Goal: Complete application form: Complete application form

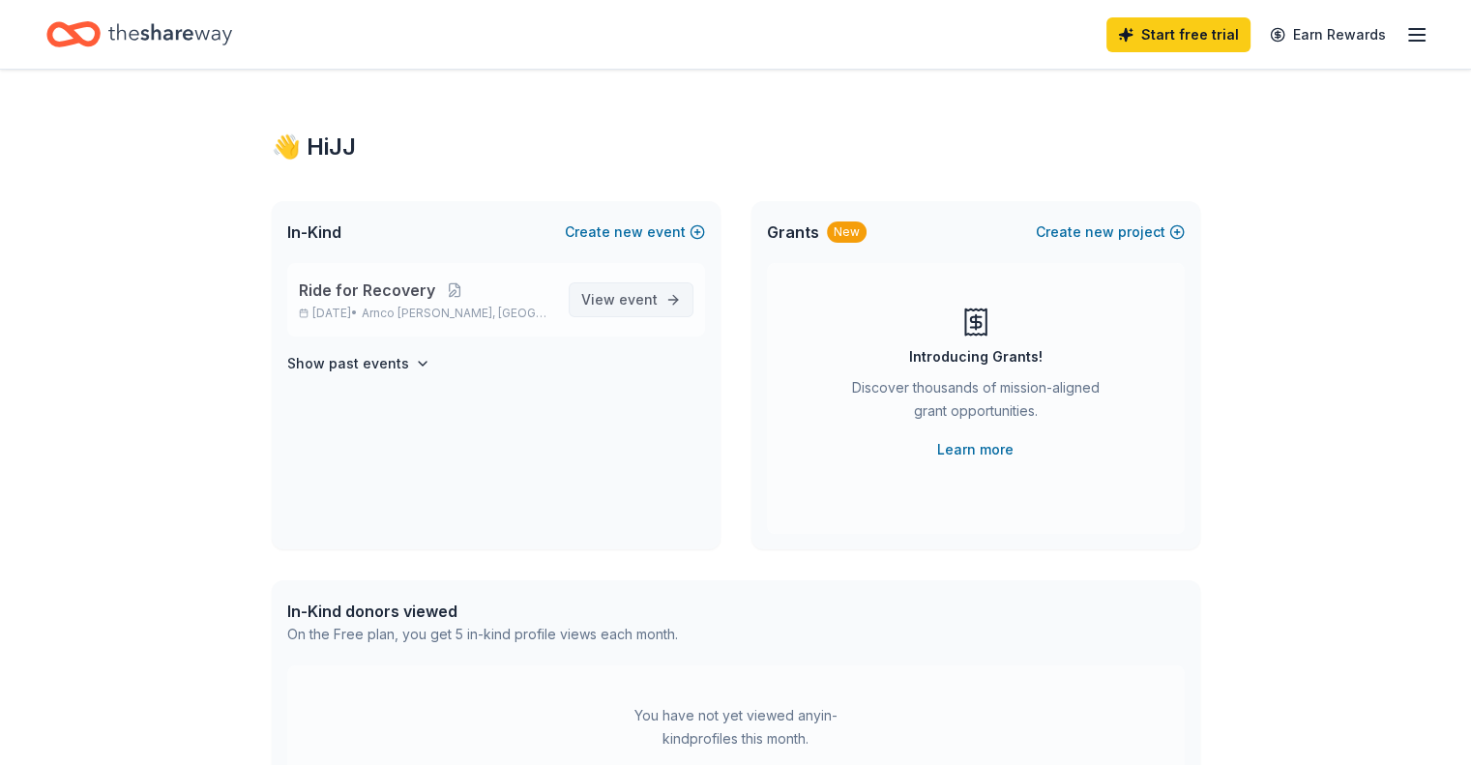
click at [629, 296] on span "event" at bounding box center [638, 299] width 39 height 16
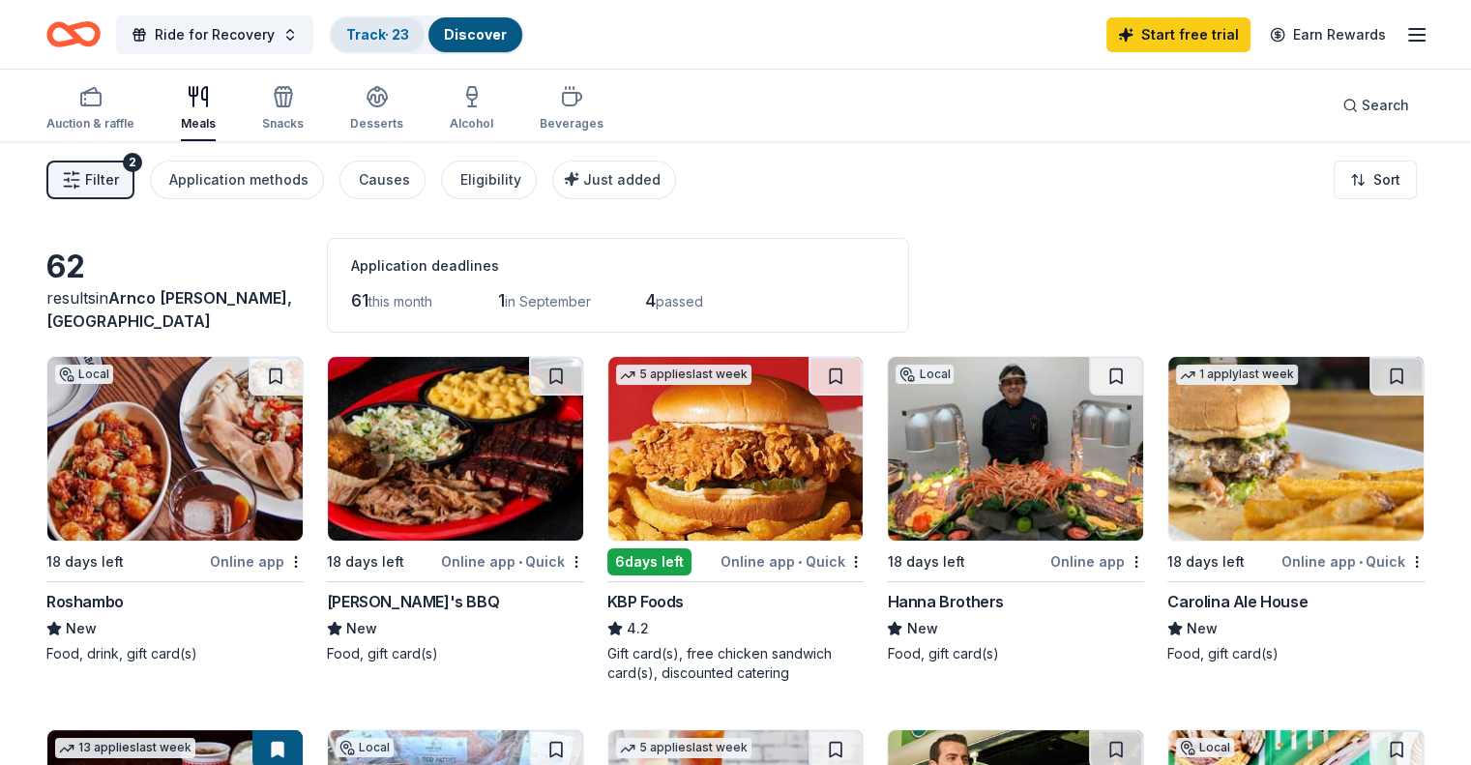
click at [409, 33] on link "Track · 23" at bounding box center [377, 34] width 63 height 16
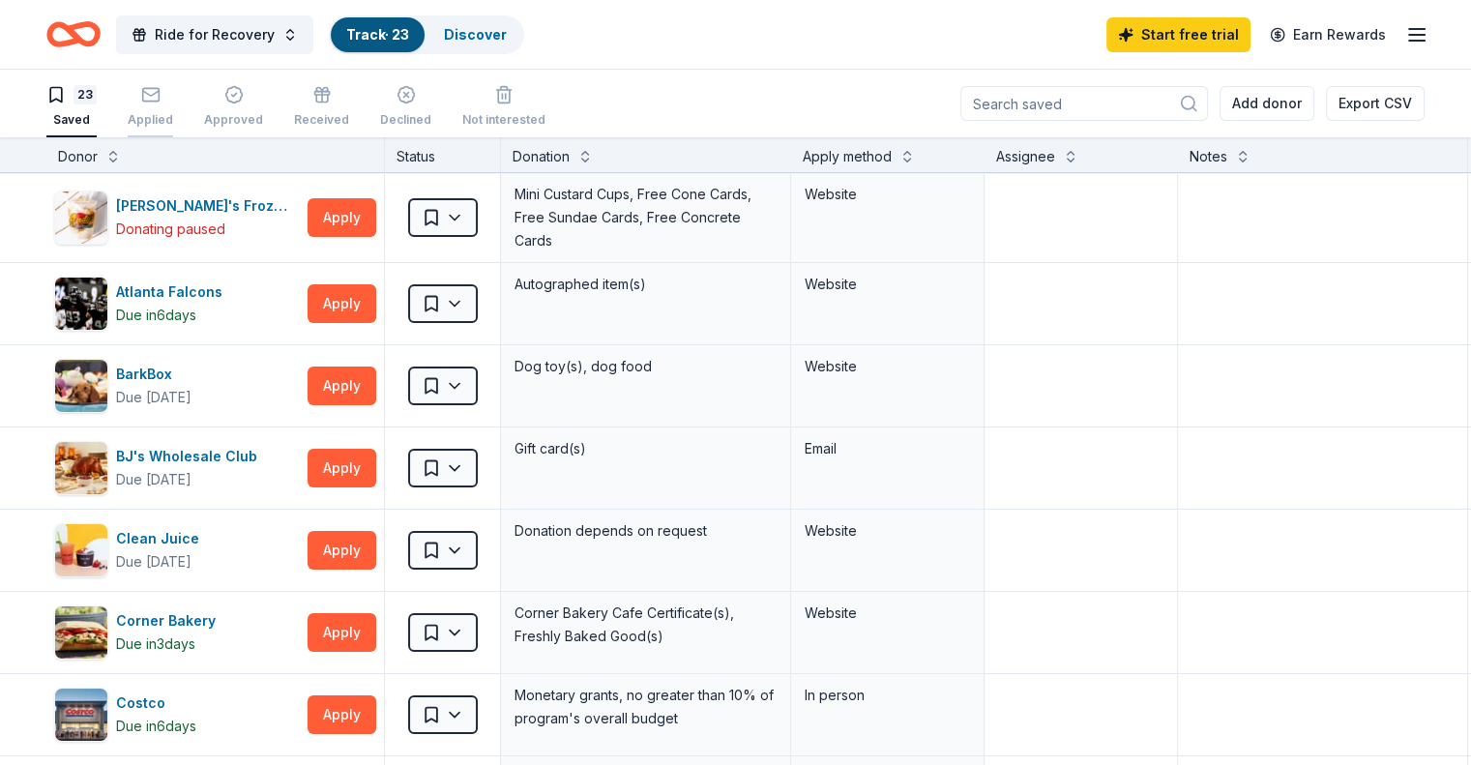
click at [173, 125] on div "Applied" at bounding box center [150, 119] width 45 height 15
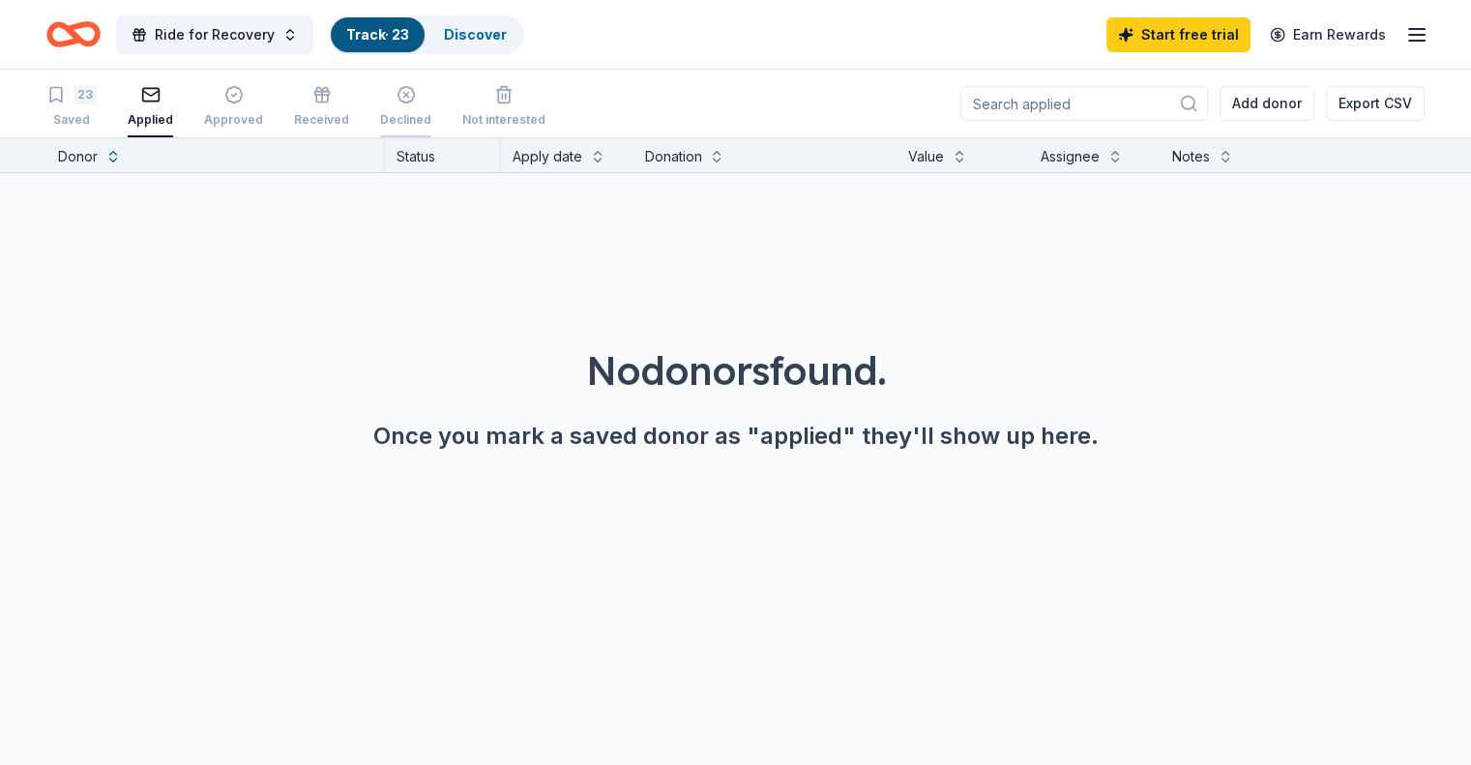
click at [416, 103] on icon "button" at bounding box center [406, 94] width 19 height 19
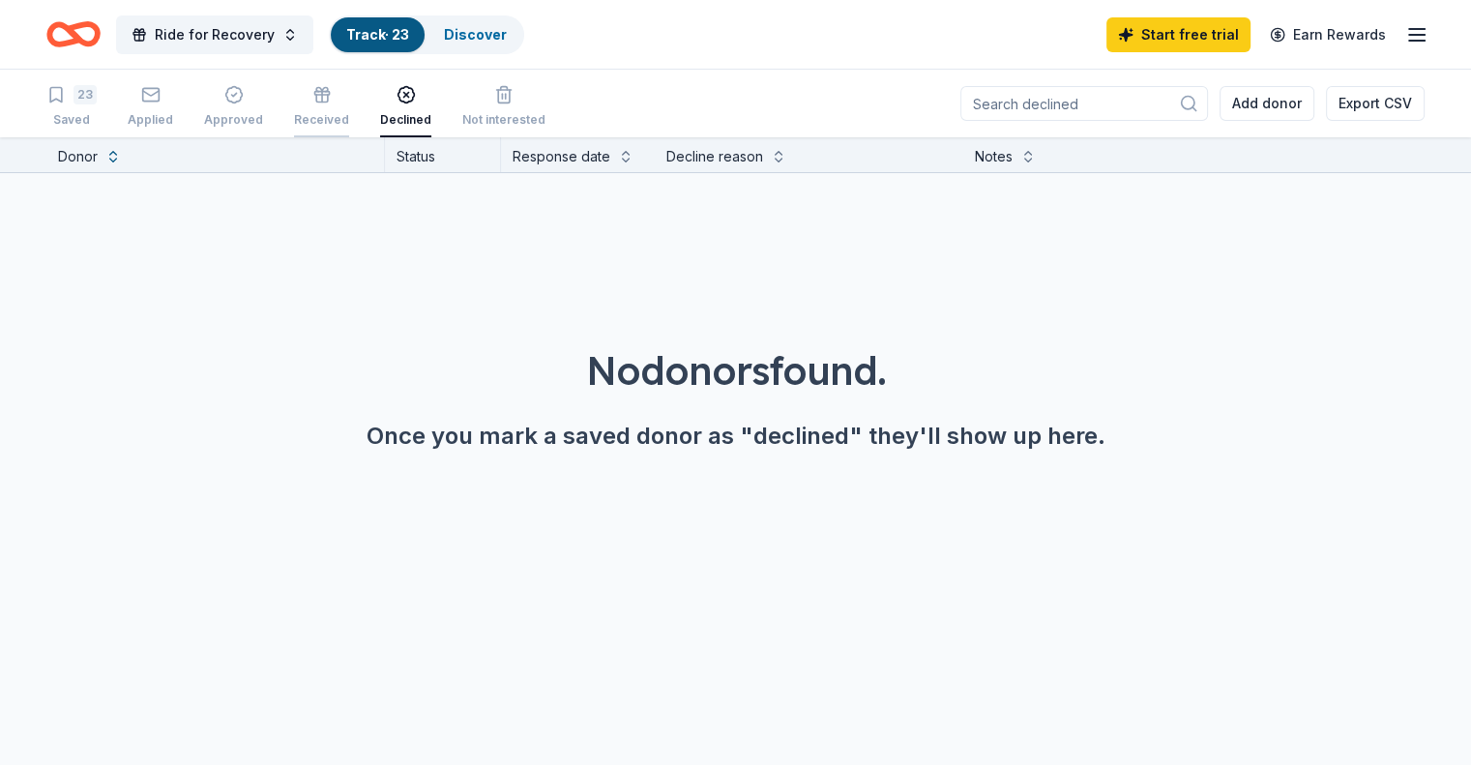
click at [329, 107] on div "Received" at bounding box center [321, 106] width 55 height 43
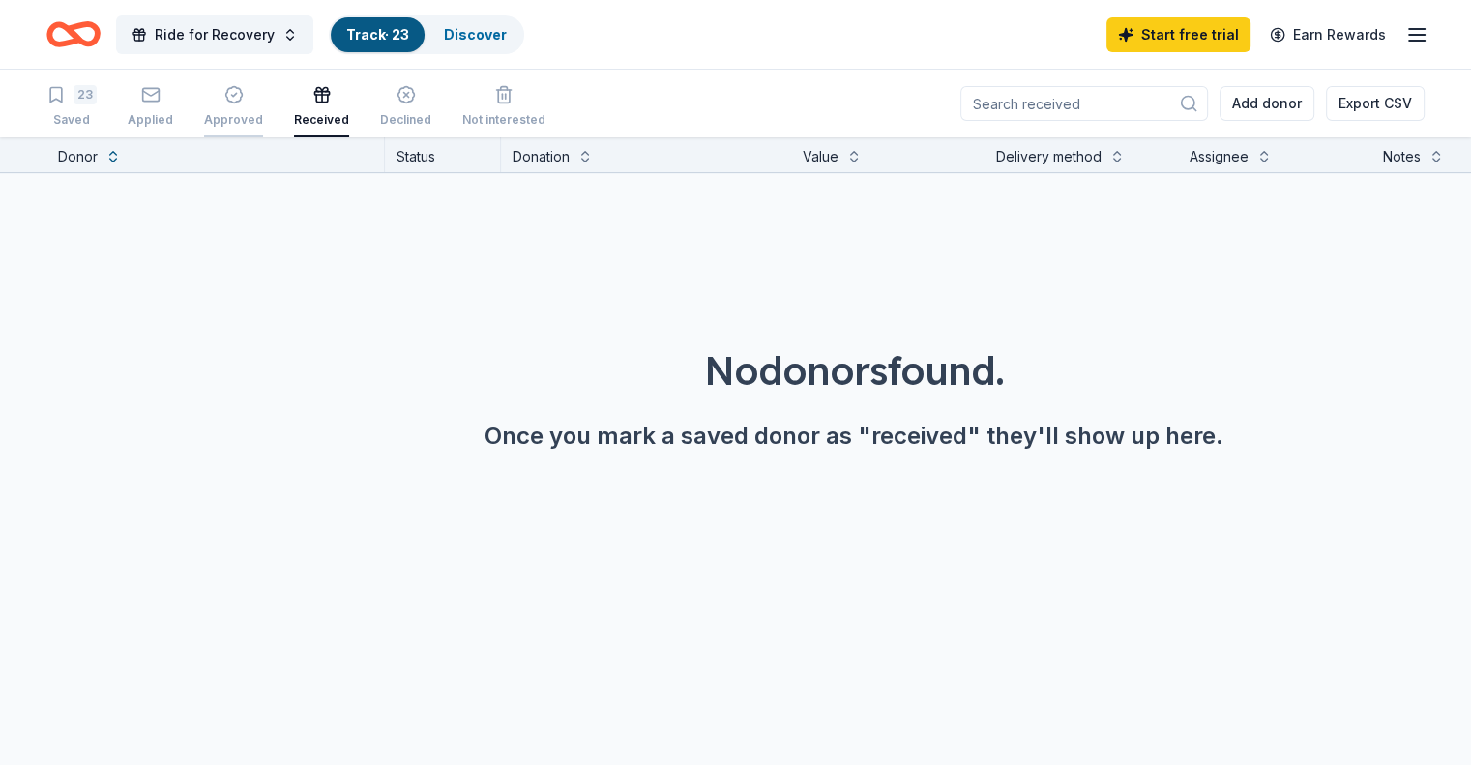
click at [258, 115] on div "Approved" at bounding box center [233, 119] width 59 height 15
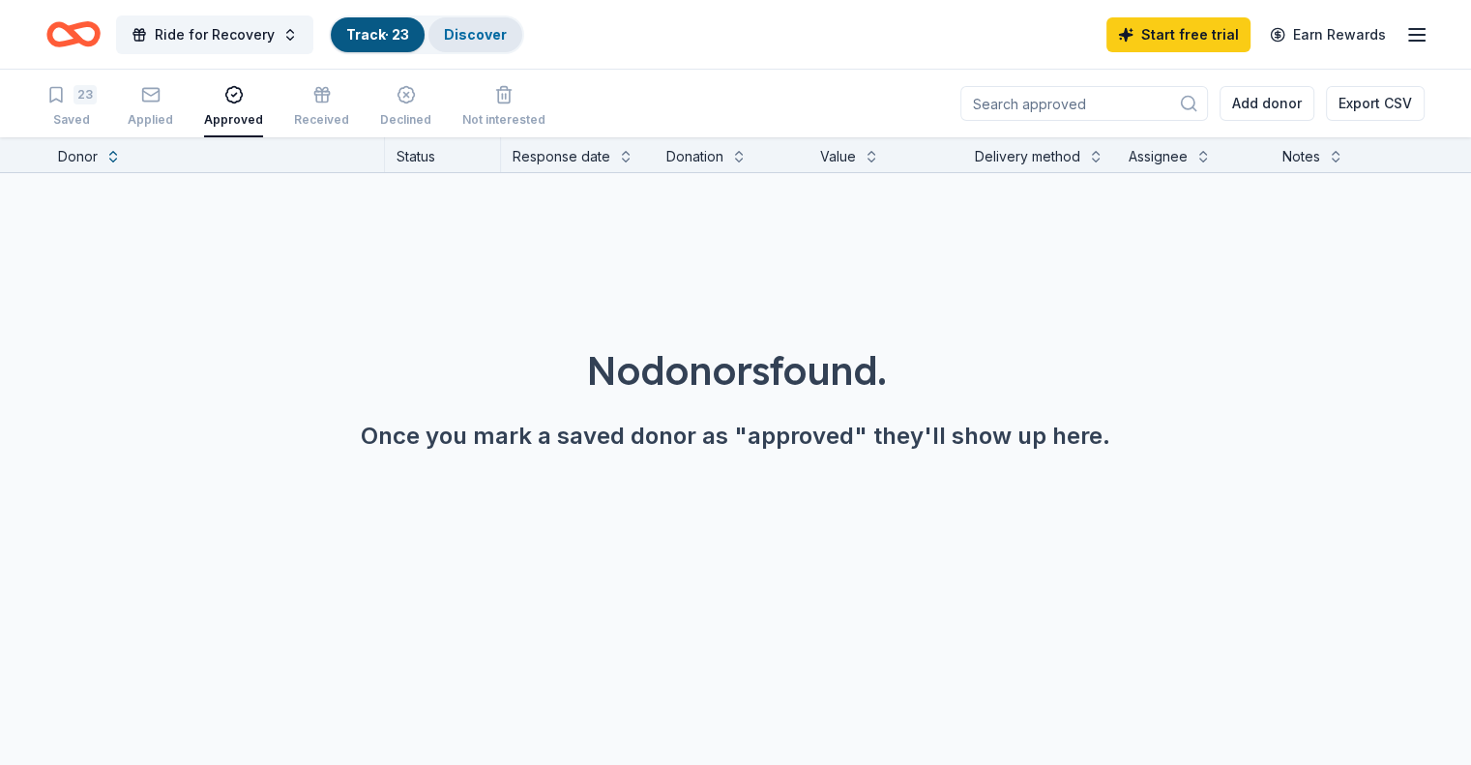
click at [507, 29] on link "Discover" at bounding box center [475, 34] width 63 height 16
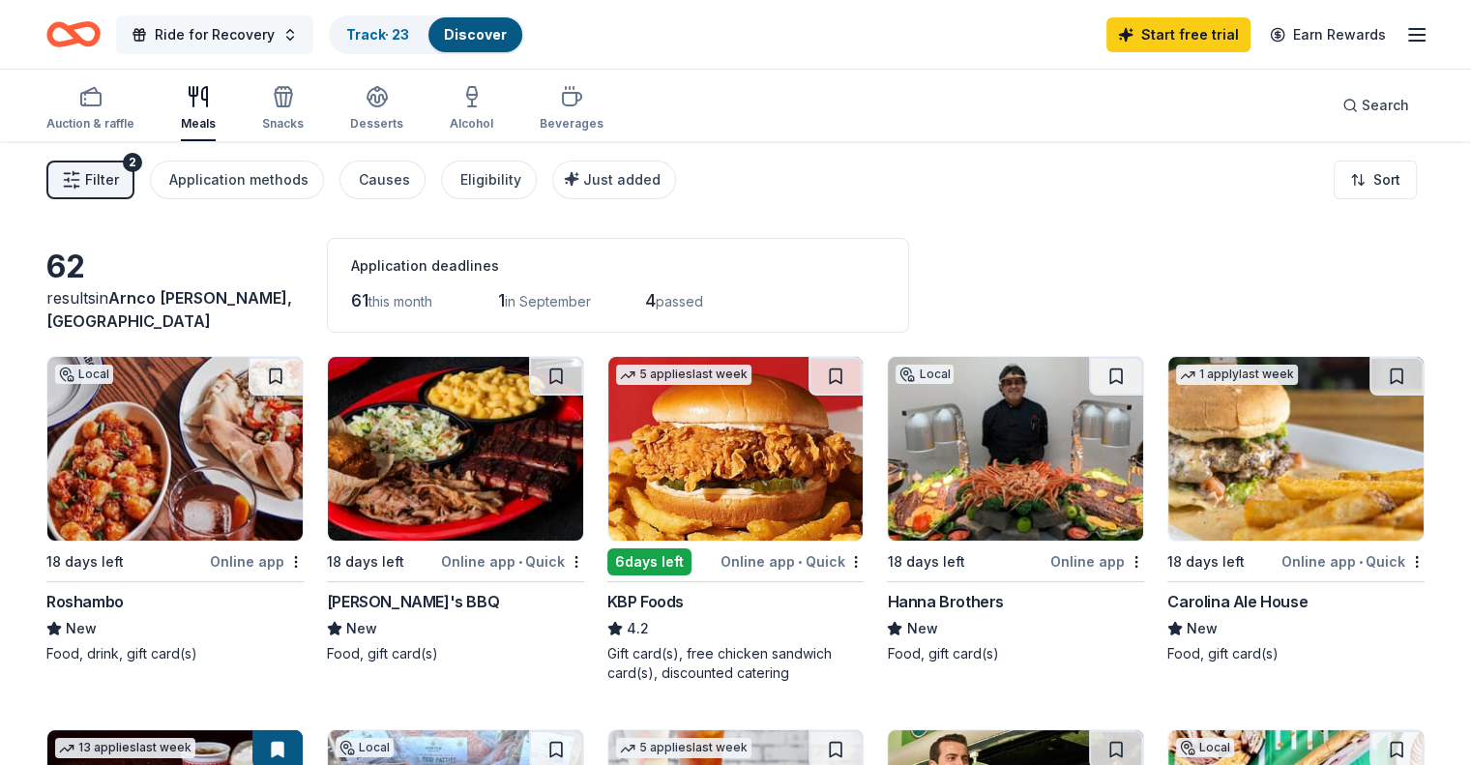
click at [263, 26] on span "Ride for Recovery" at bounding box center [215, 34] width 120 height 23
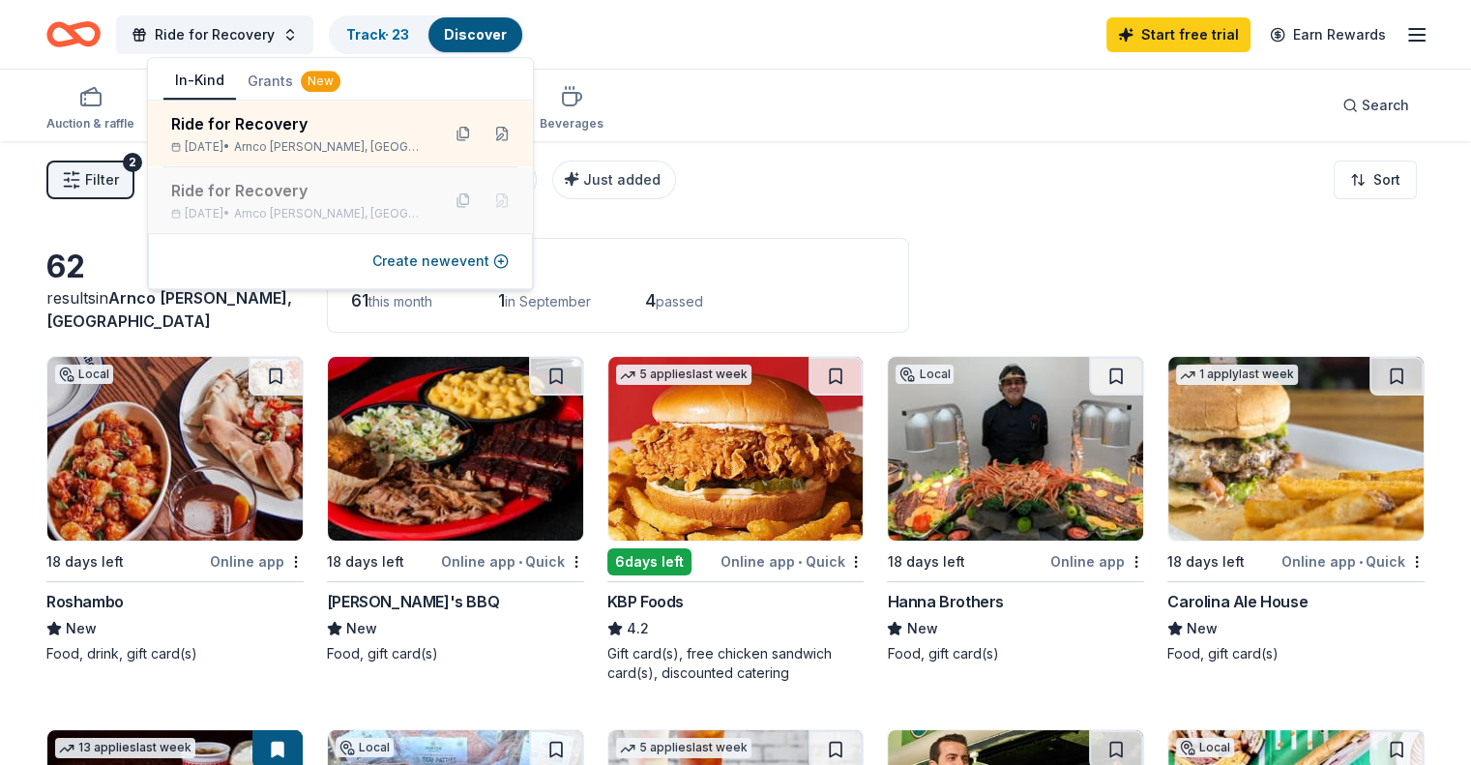
click at [288, 208] on span "Arnco [PERSON_NAME], [GEOGRAPHIC_DATA]" at bounding box center [329, 213] width 191 height 15
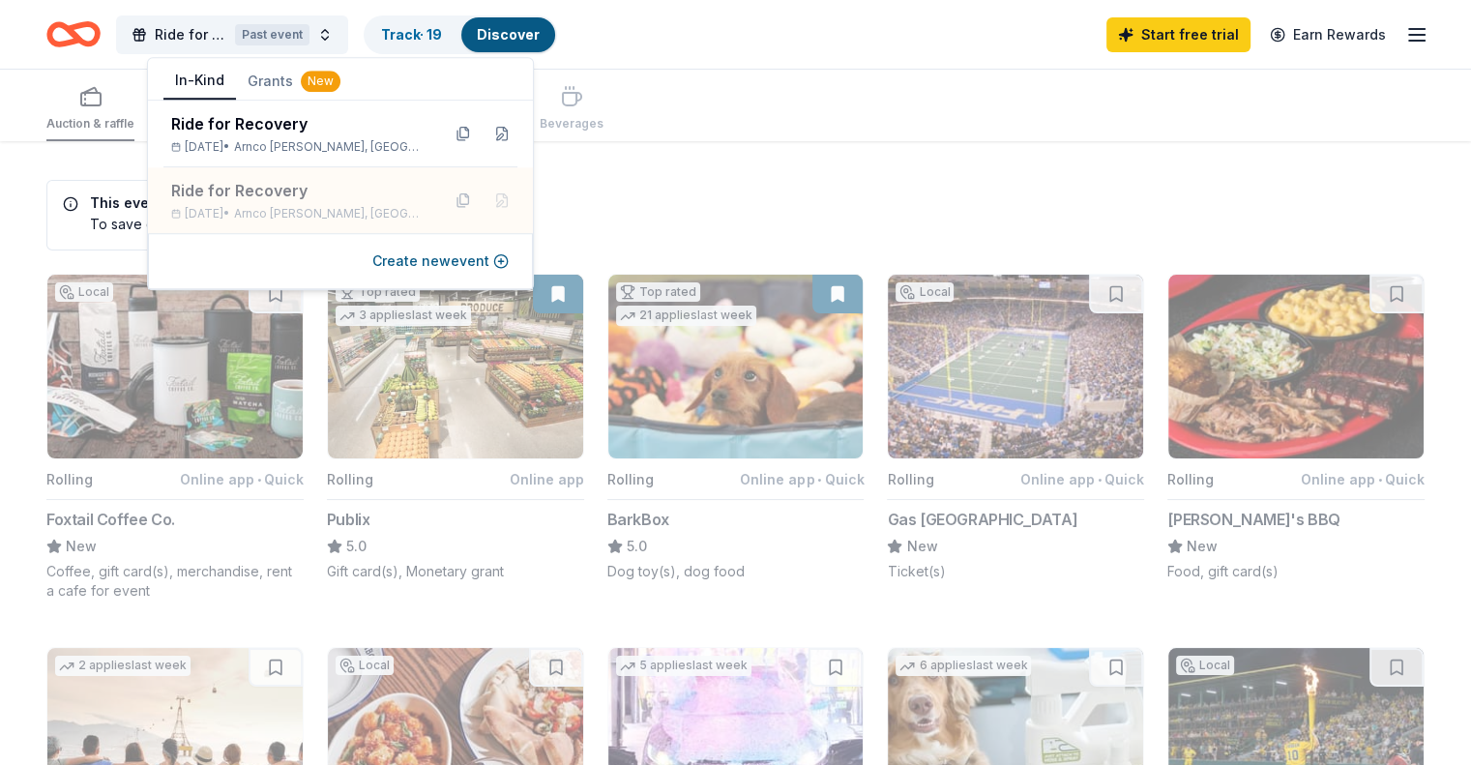
click at [677, 82] on div "Auction & raffle Meals Snacks Desserts Alcohol Beverages" at bounding box center [735, 106] width 1379 height 72
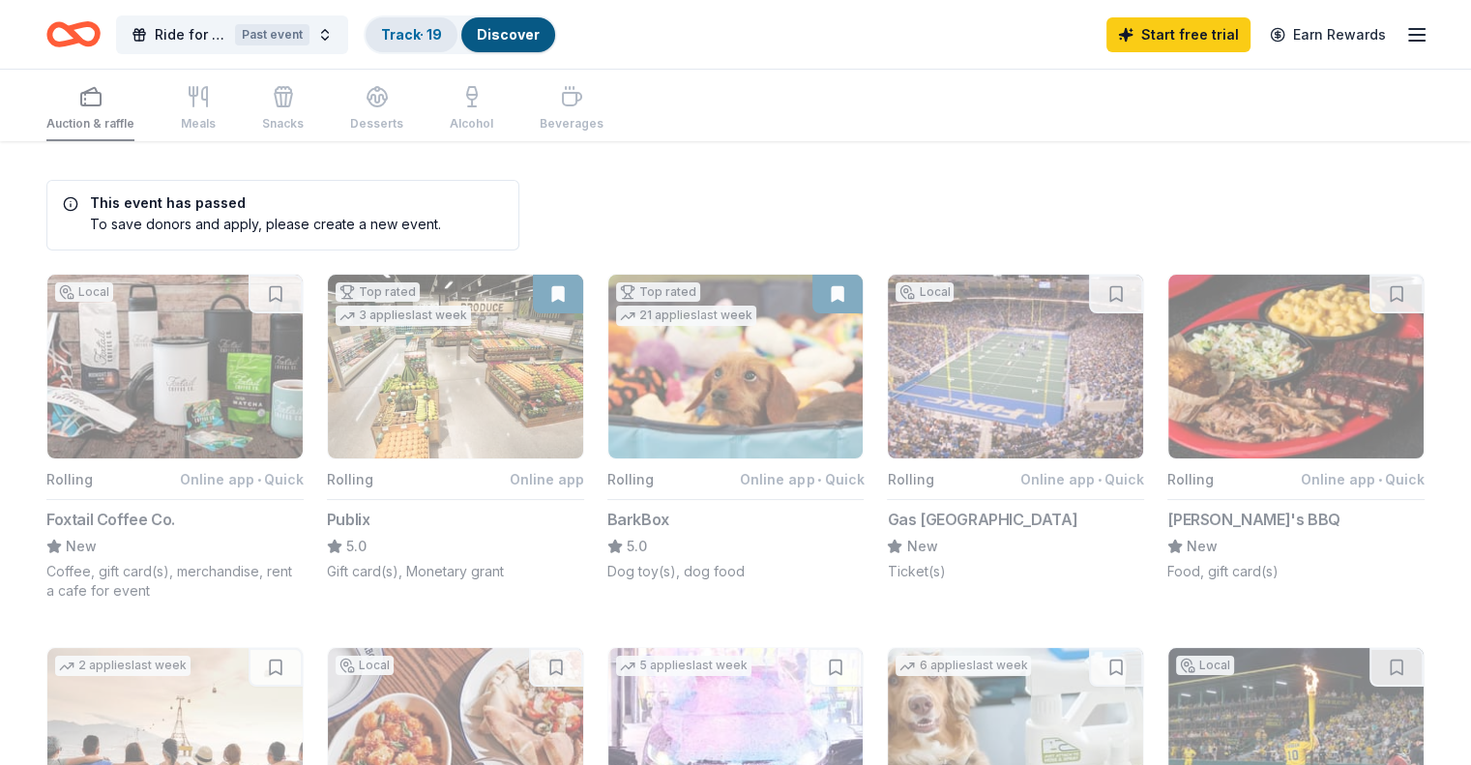
click at [442, 31] on link "Track · 19" at bounding box center [411, 34] width 61 height 16
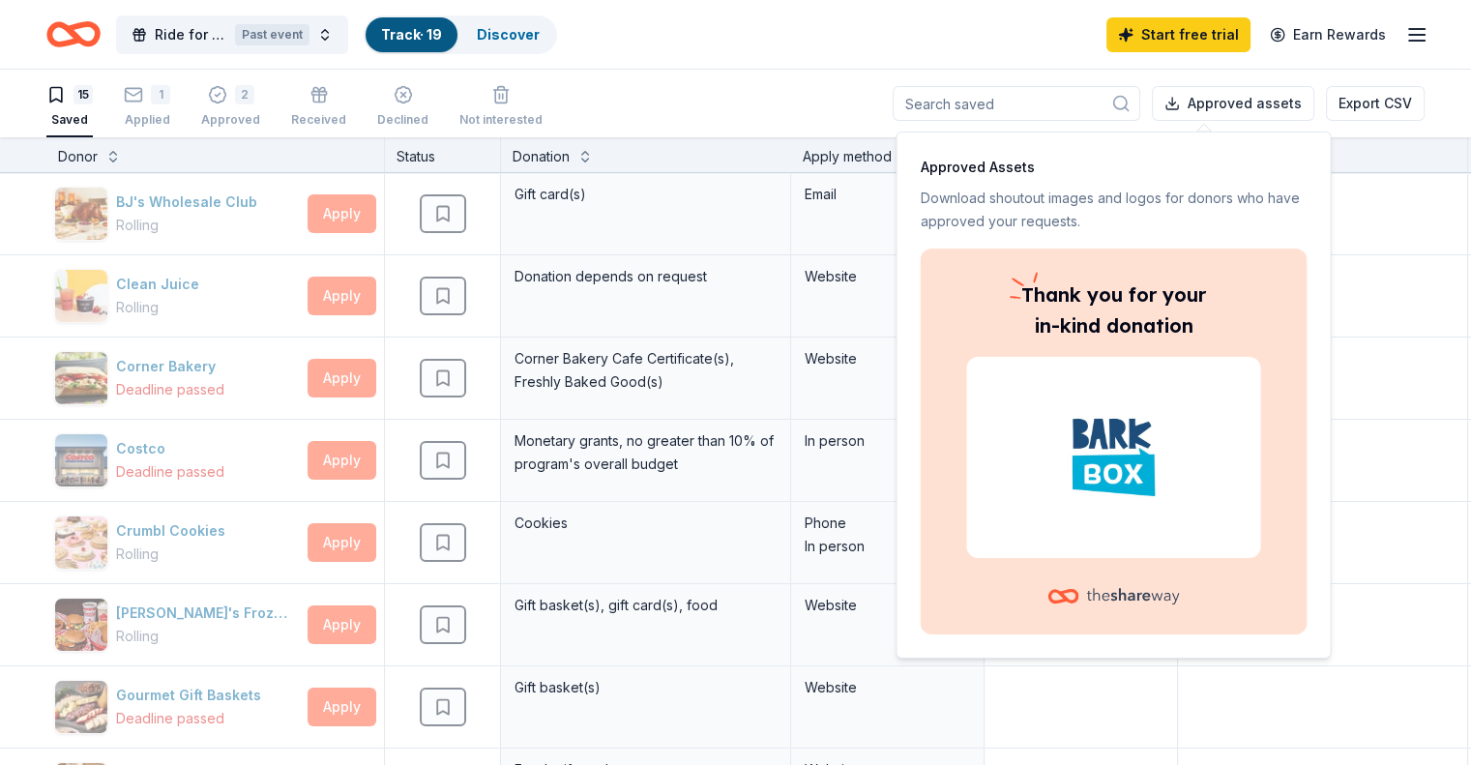
click at [990, 49] on div "Ride for Recovery Past event Track · 19 Discover Start free trial Earn Rewards" at bounding box center [735, 34] width 1379 height 45
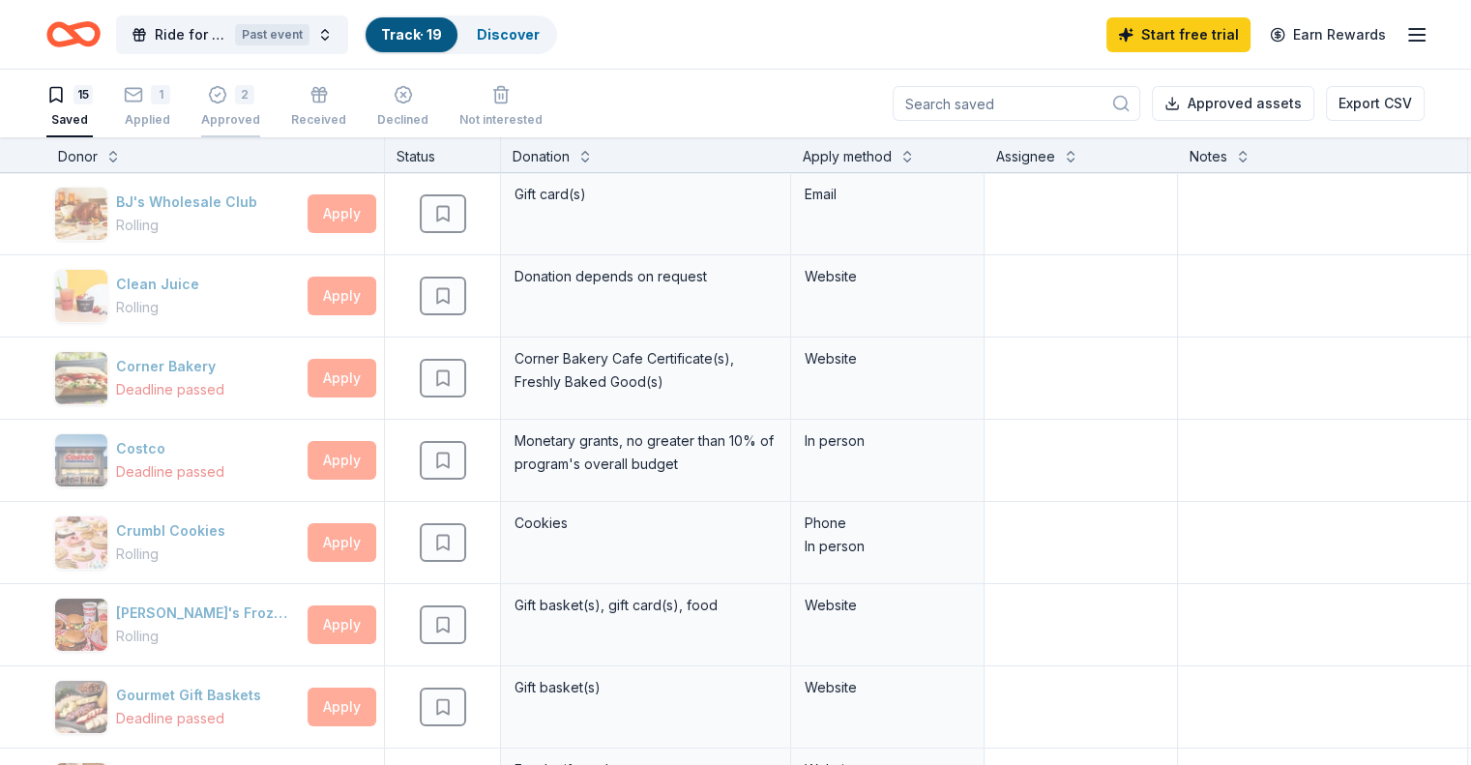
click at [260, 103] on div "2" at bounding box center [230, 94] width 59 height 19
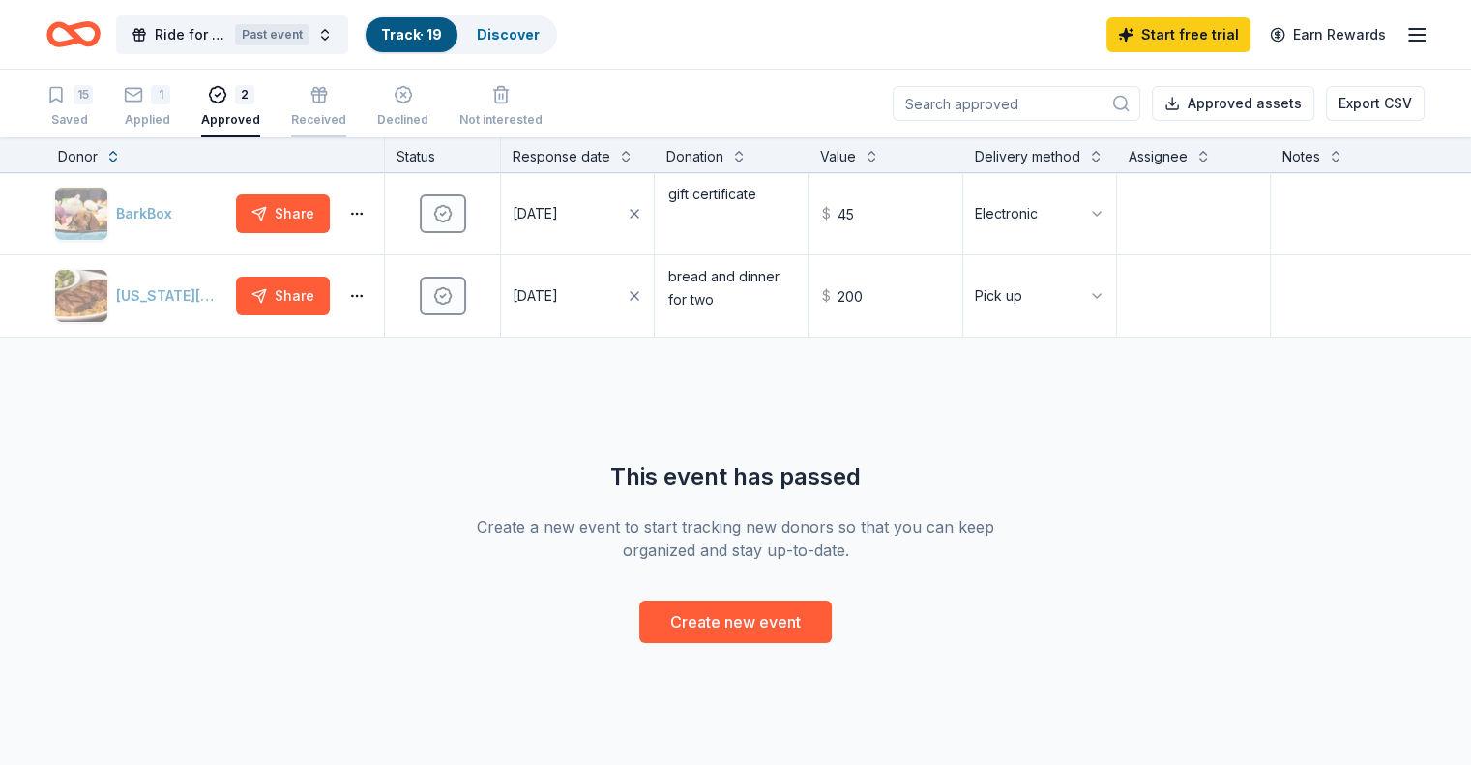
click at [325, 102] on icon "button" at bounding box center [319, 99] width 12 height 8
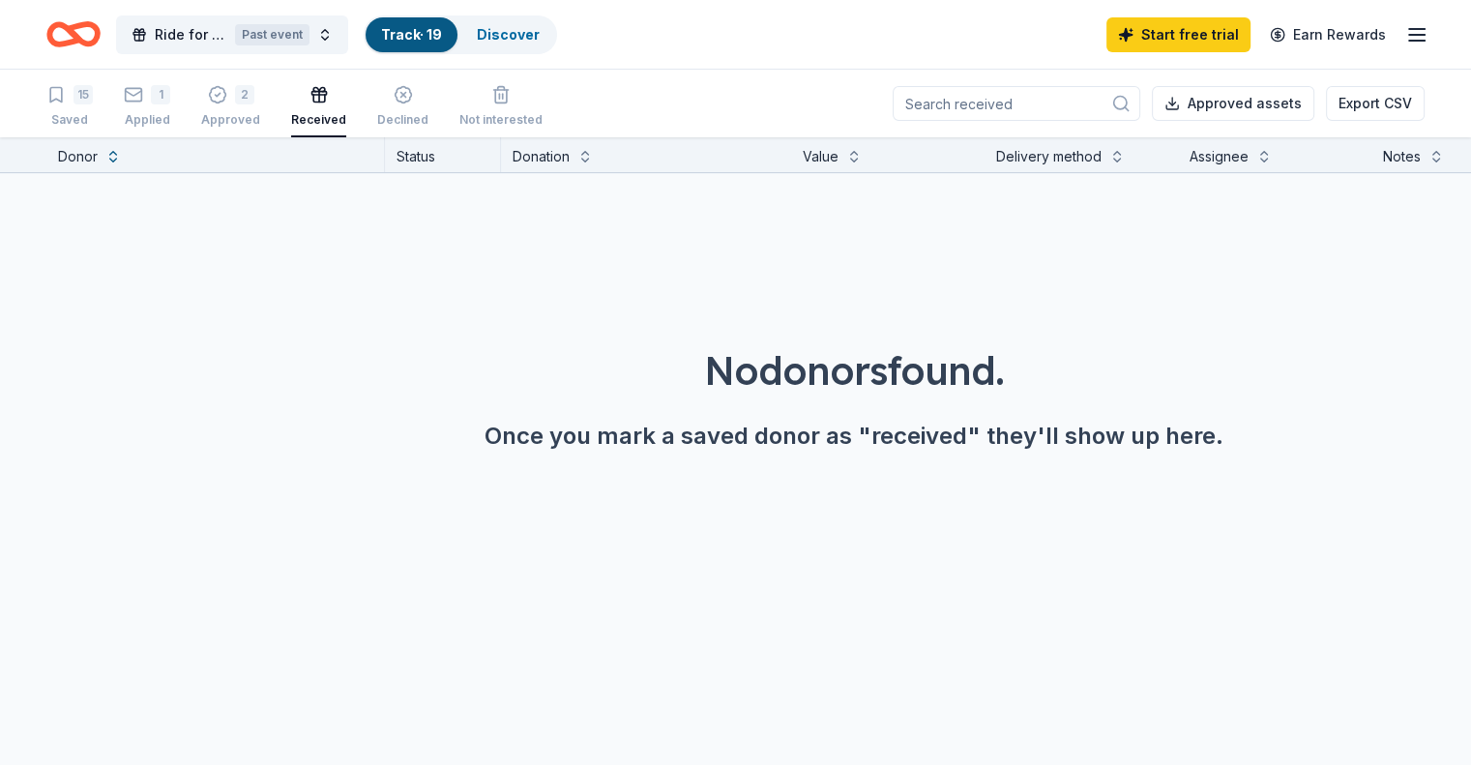
click at [203, 103] on div "15 Saved 1 Applied 2 Approved Received Declined Not interested" at bounding box center [294, 107] width 496 height 60
click at [170, 112] on div "Applied" at bounding box center [147, 119] width 46 height 15
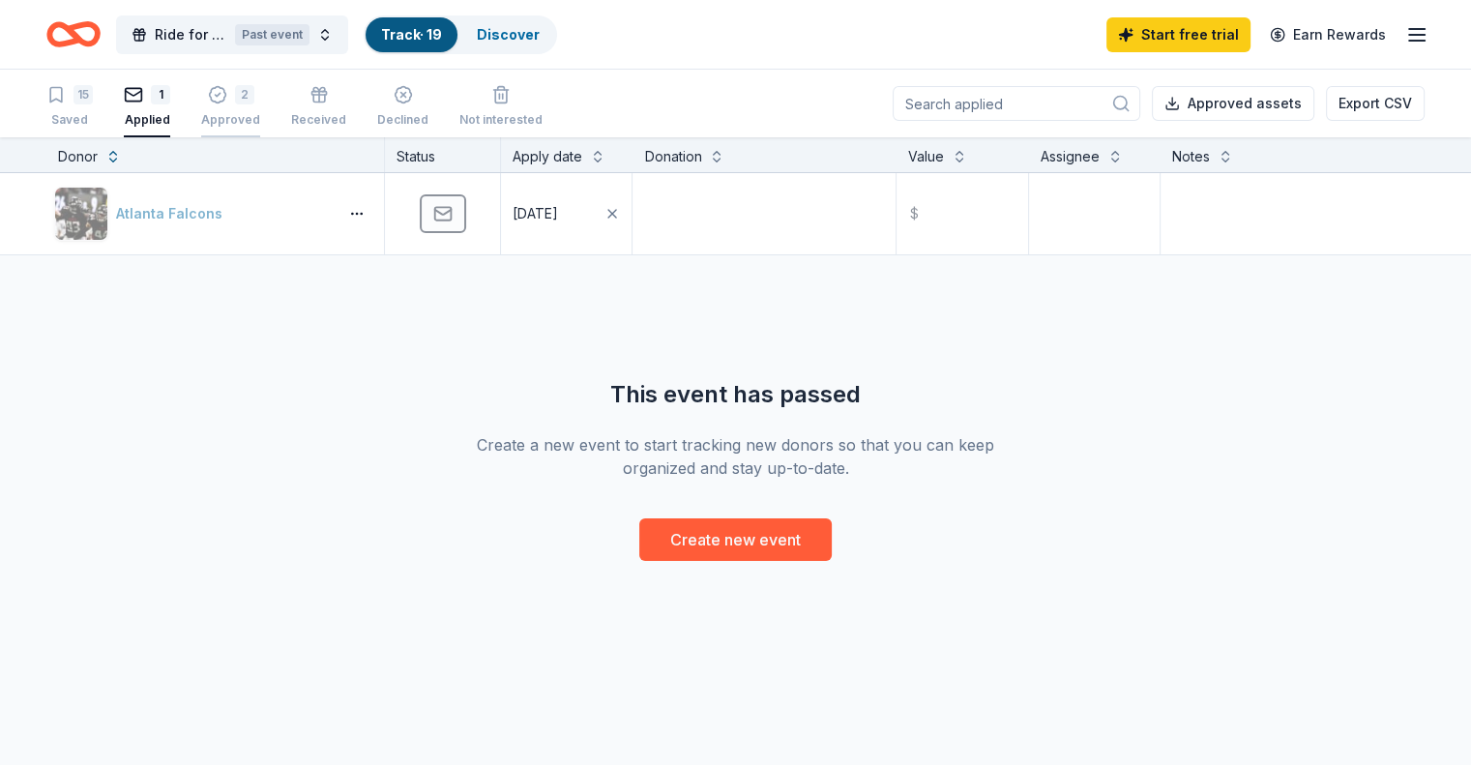
click at [260, 115] on div "Approved" at bounding box center [230, 119] width 59 height 15
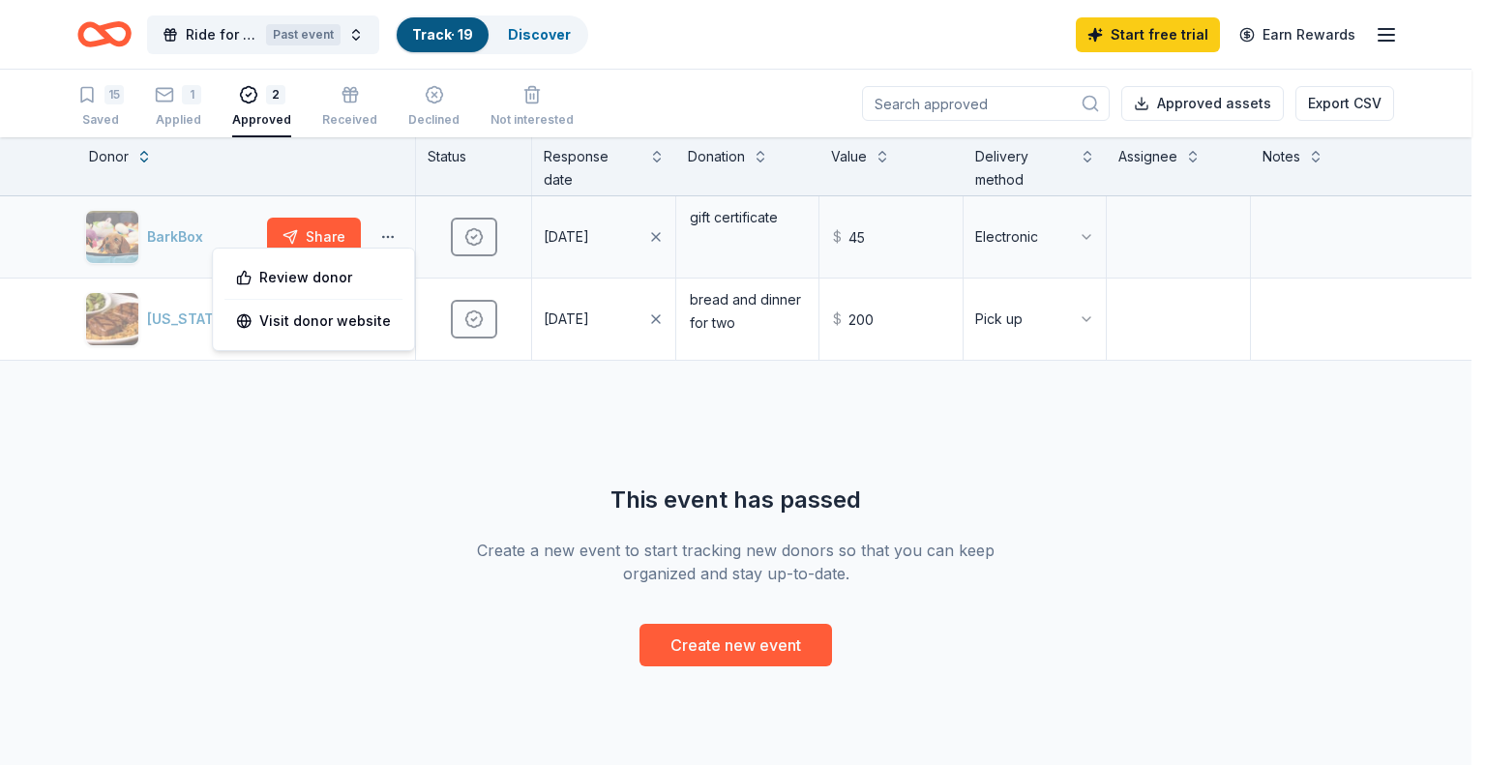
click at [390, 231] on html "Ride for Recovery Past event Track · 19 Discover Start free trial Earn Rewards …" at bounding box center [743, 382] width 1486 height 765
click at [316, 543] on html "Ride for Recovery Past event Track · 19 Discover Start free trial Earn Rewards …" at bounding box center [743, 382] width 1486 height 765
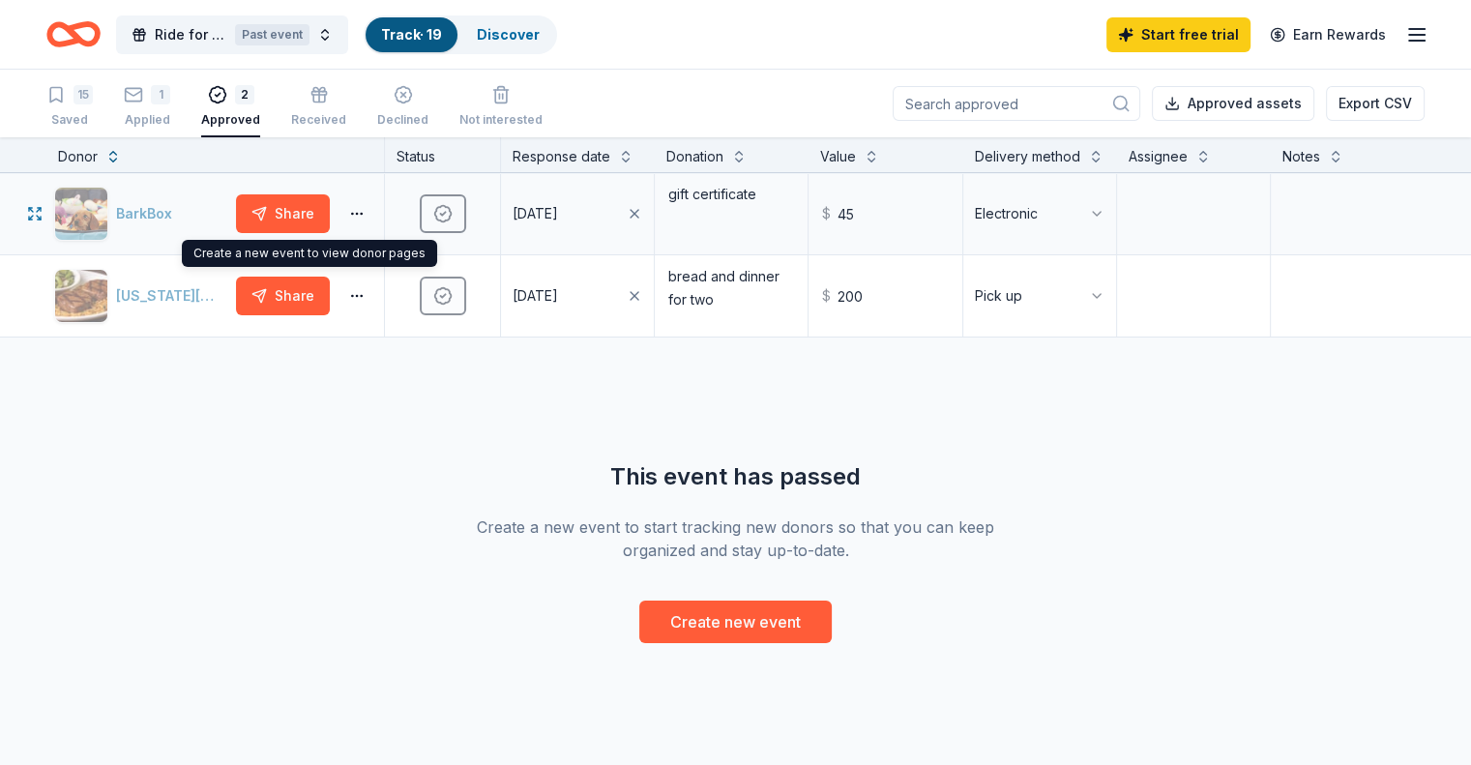
click at [232, 208] on div "BarkBox Share" at bounding box center [215, 213] width 338 height 81
click at [66, 104] on icon "button" at bounding box center [55, 94] width 19 height 19
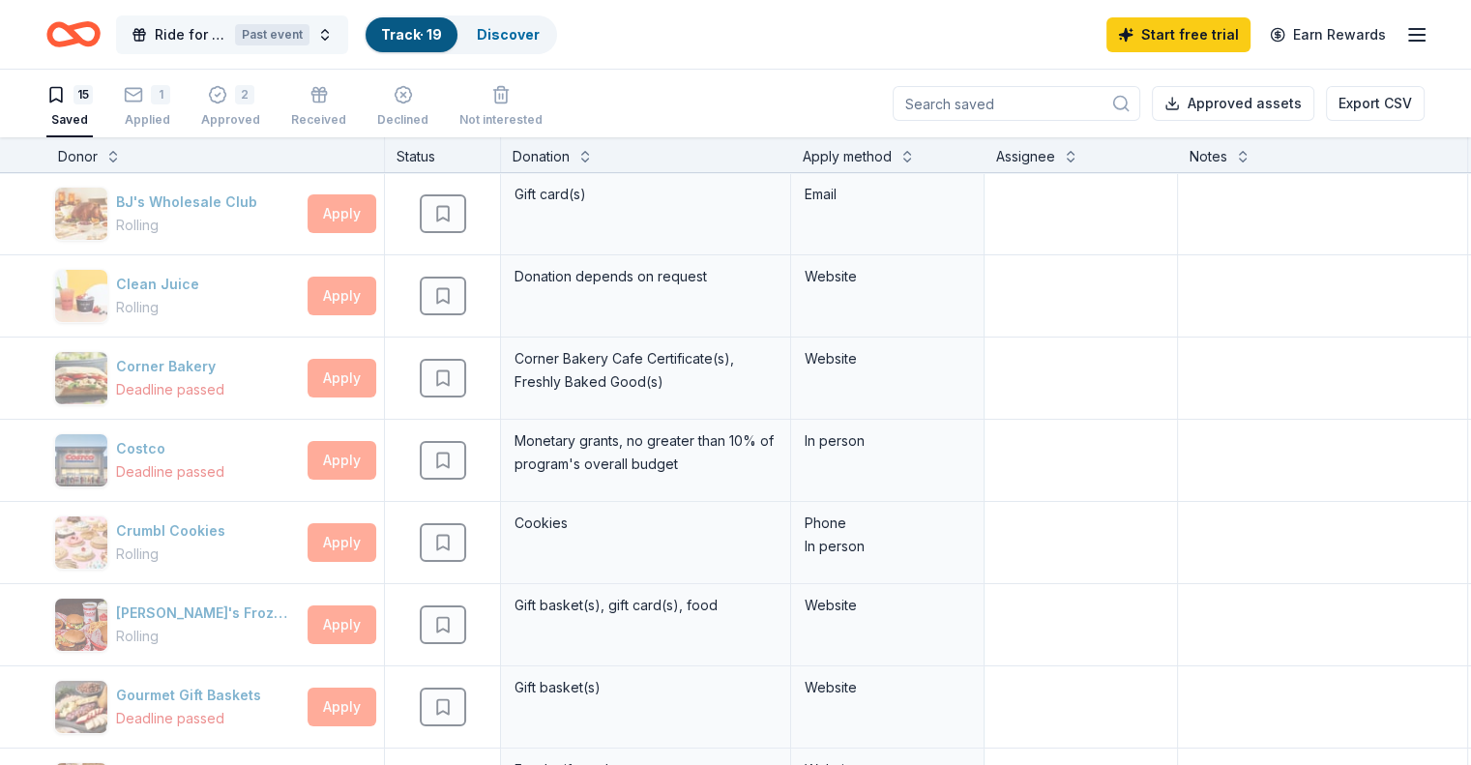
click at [348, 31] on button "Ride for Recovery Past event" at bounding box center [232, 34] width 232 height 39
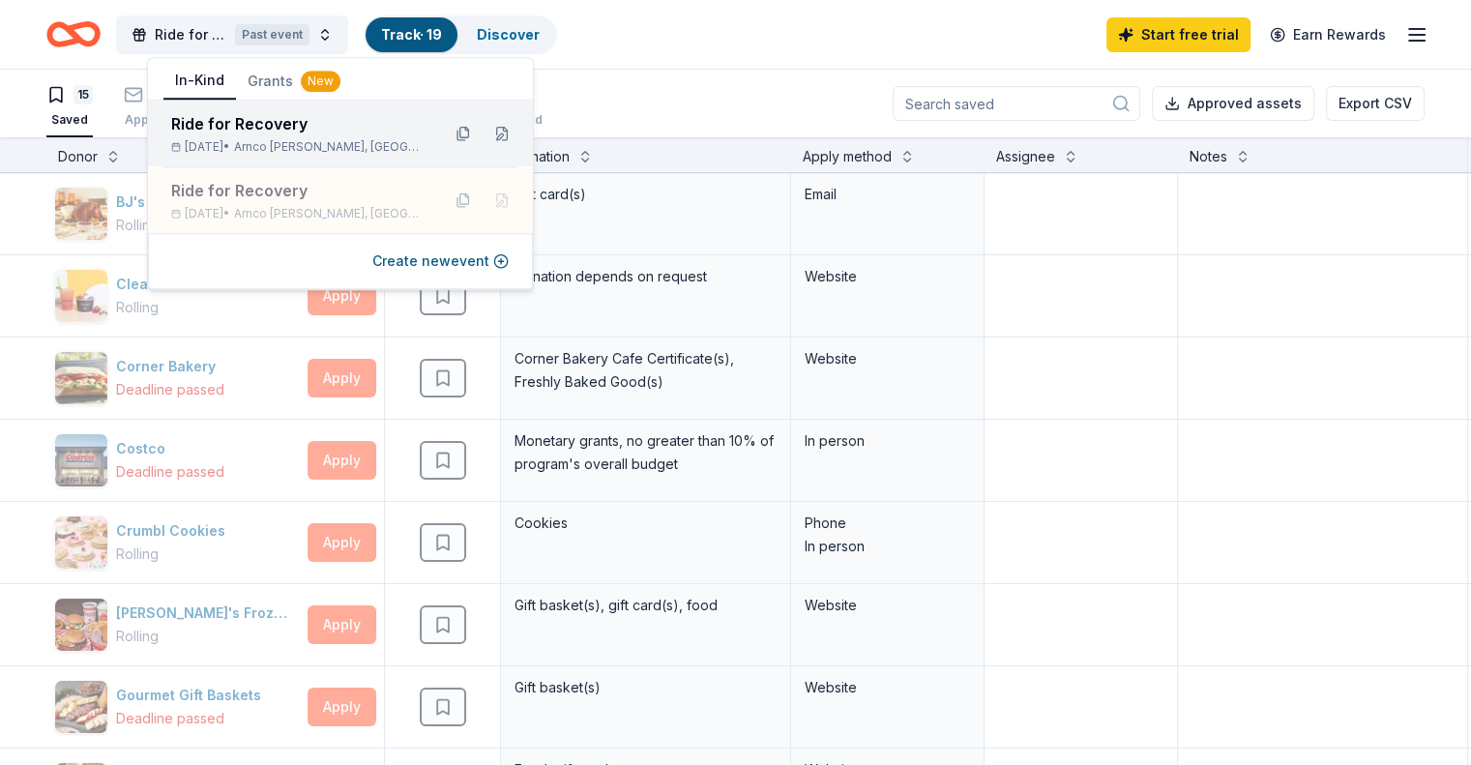
click at [321, 131] on div "Ride for Recovery" at bounding box center [297, 123] width 253 height 23
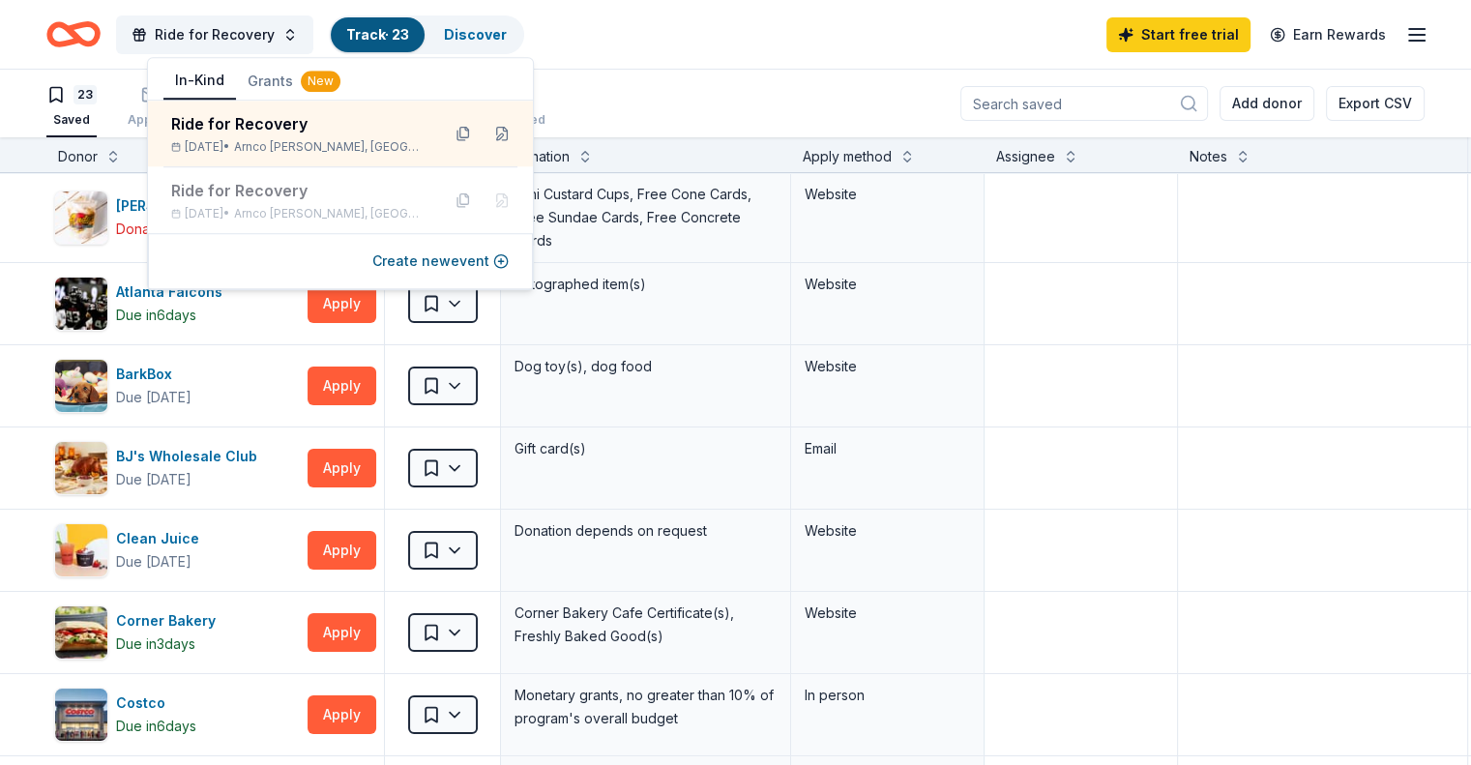
click at [783, 30] on div "Ride for Recovery Track · 23 Discover Start free trial Earn Rewards" at bounding box center [735, 34] width 1379 height 45
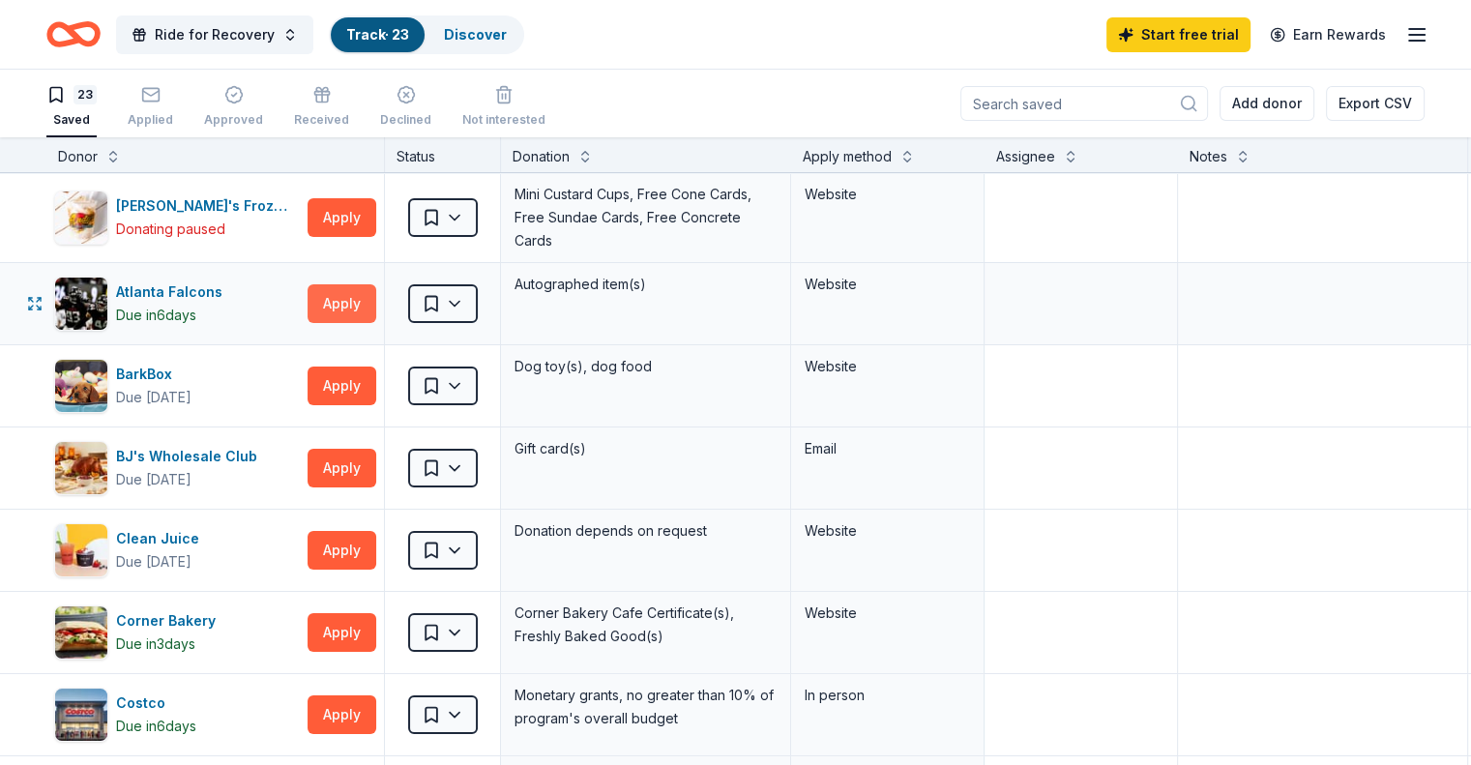
click at [376, 293] on button "Apply" at bounding box center [342, 303] width 69 height 39
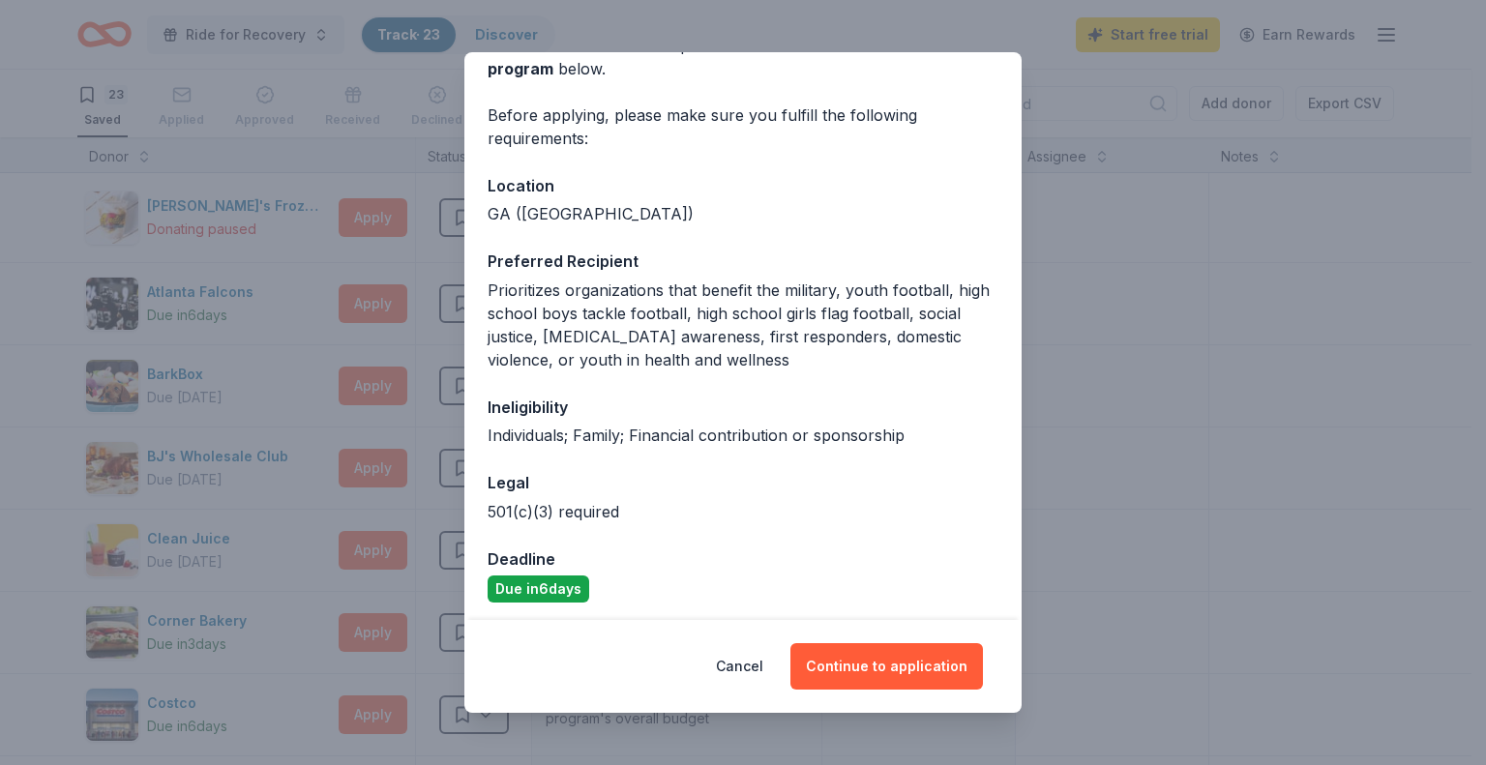
scroll to position [116, 0]
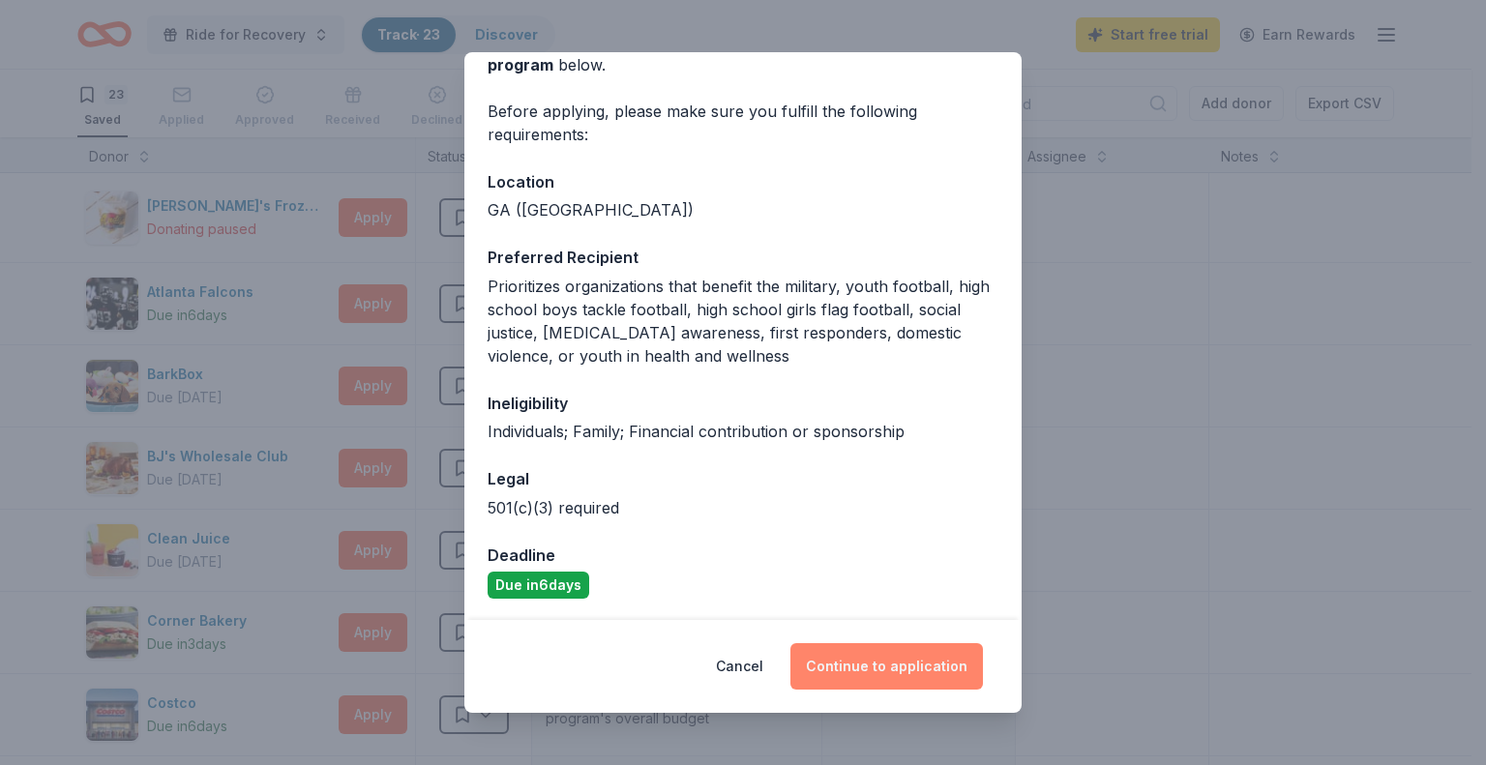
click at [863, 677] on button "Continue to application" at bounding box center [886, 666] width 193 height 46
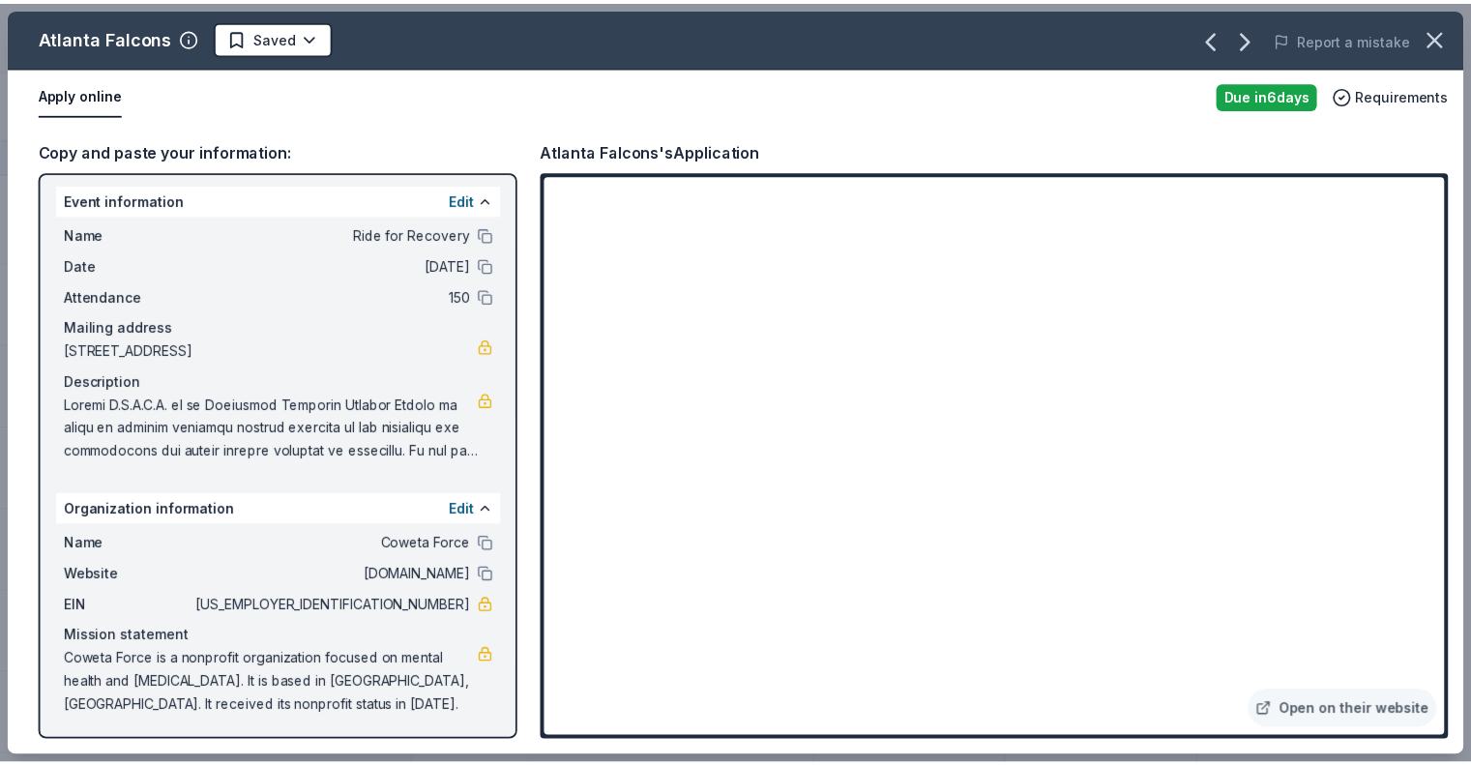
scroll to position [0, 0]
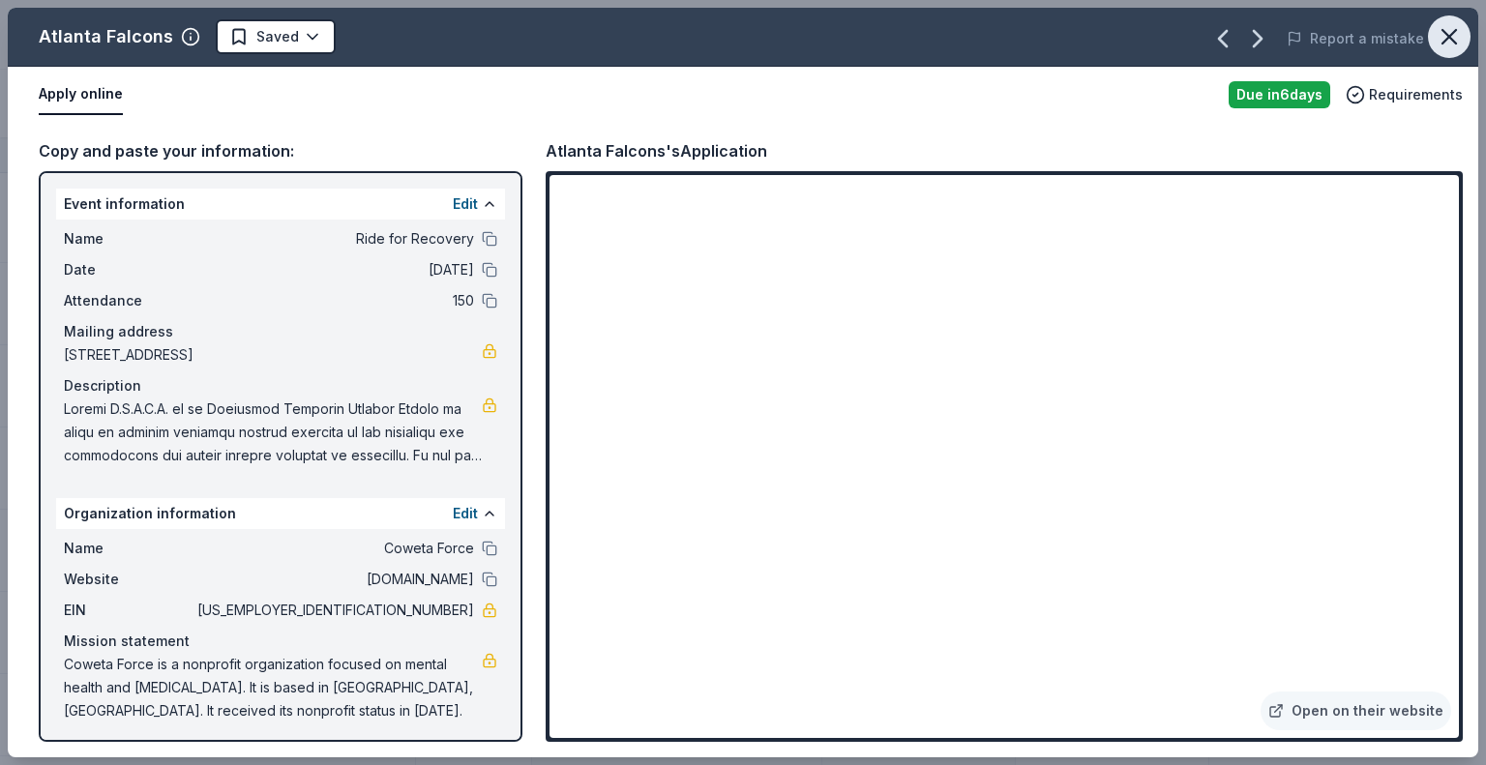
click at [1455, 35] on icon "button" at bounding box center [1449, 36] width 27 height 27
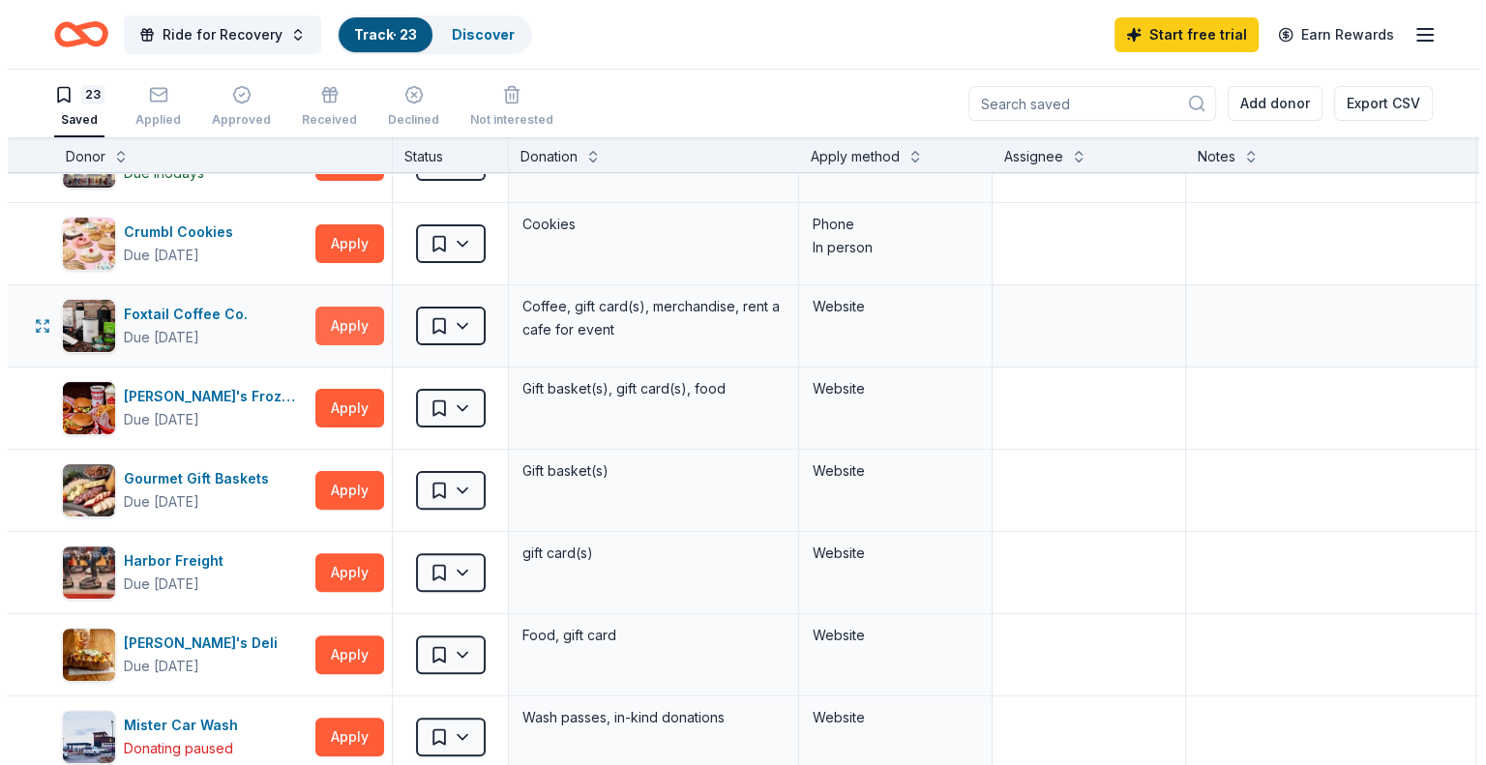
scroll to position [555, 0]
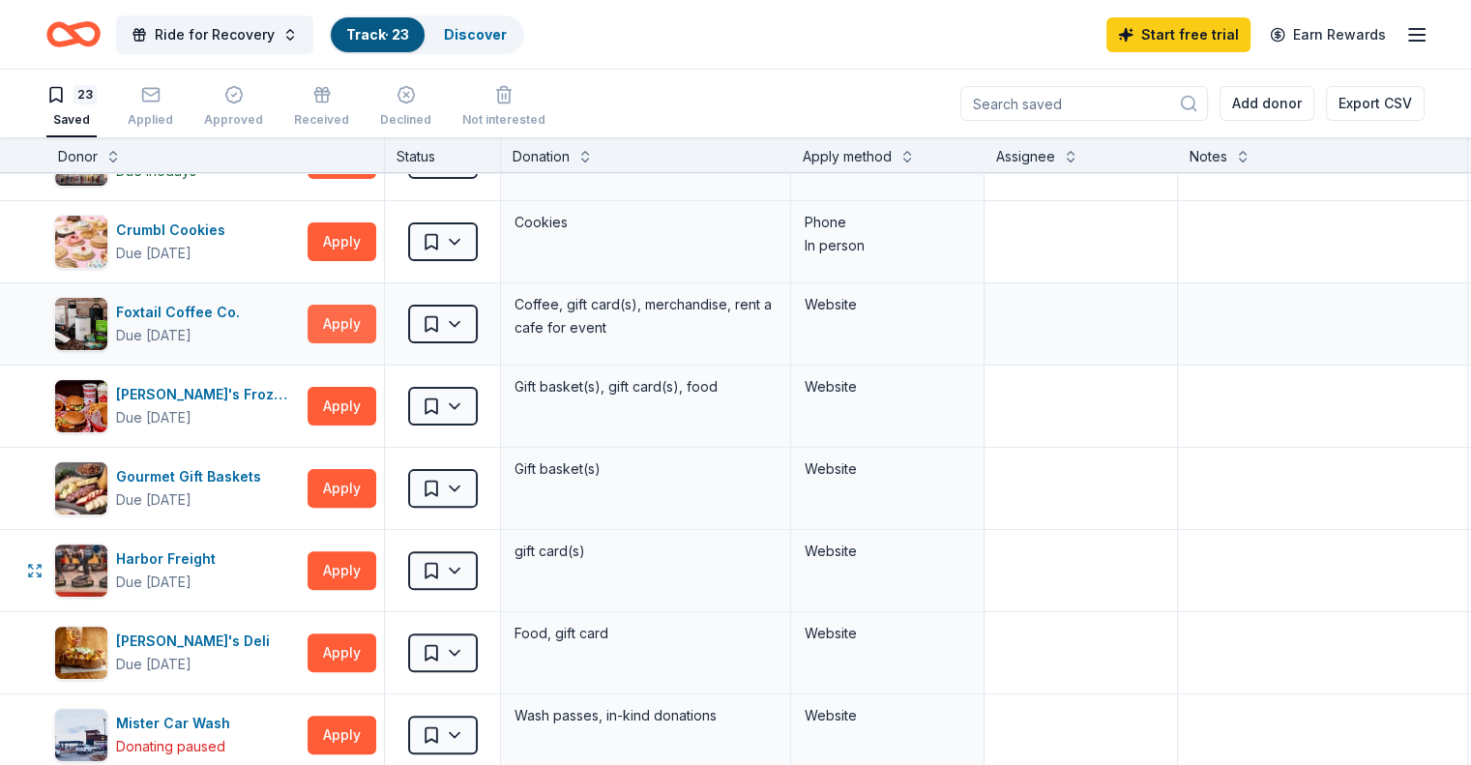
click at [371, 554] on button "Apply" at bounding box center [342, 570] width 69 height 39
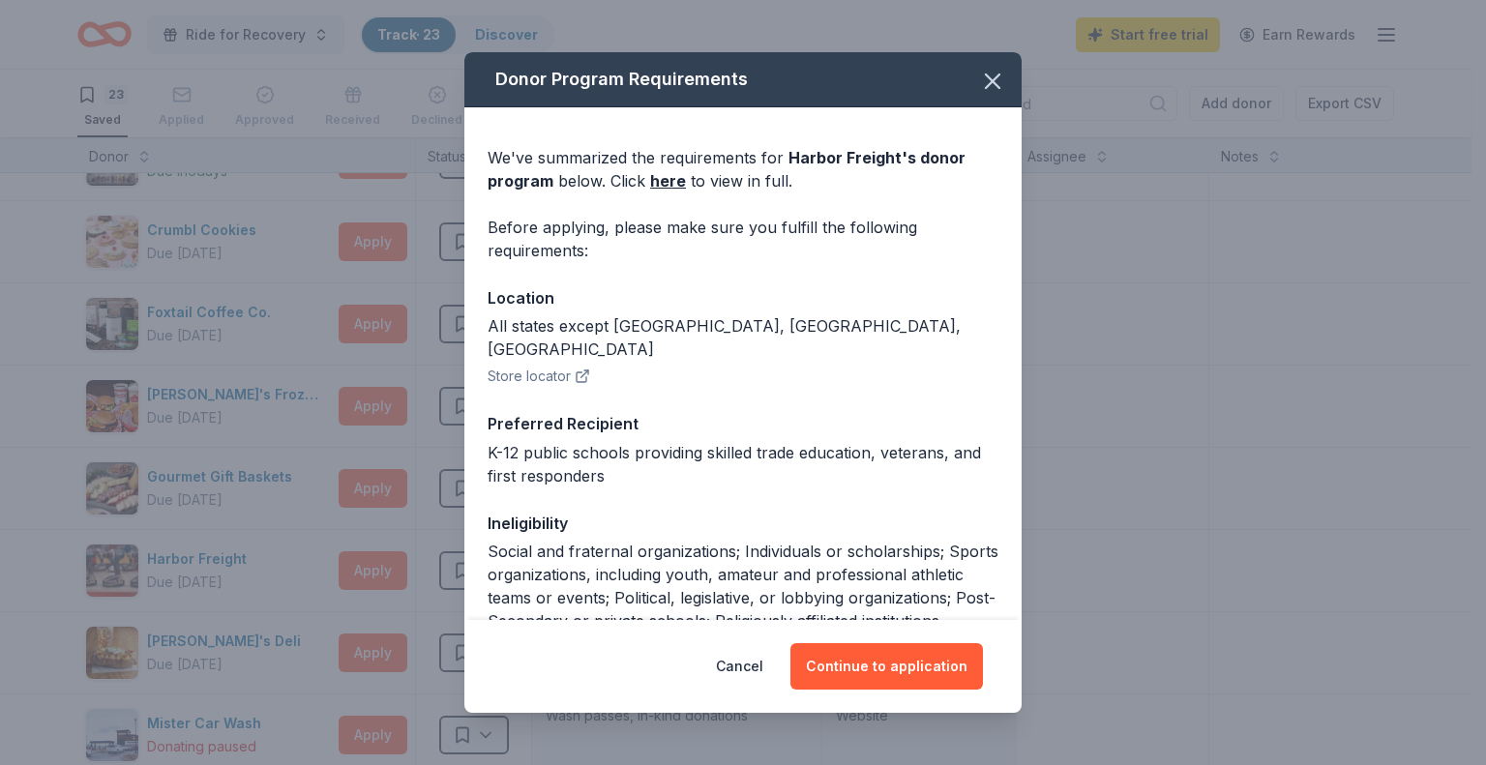
scroll to position [236, 0]
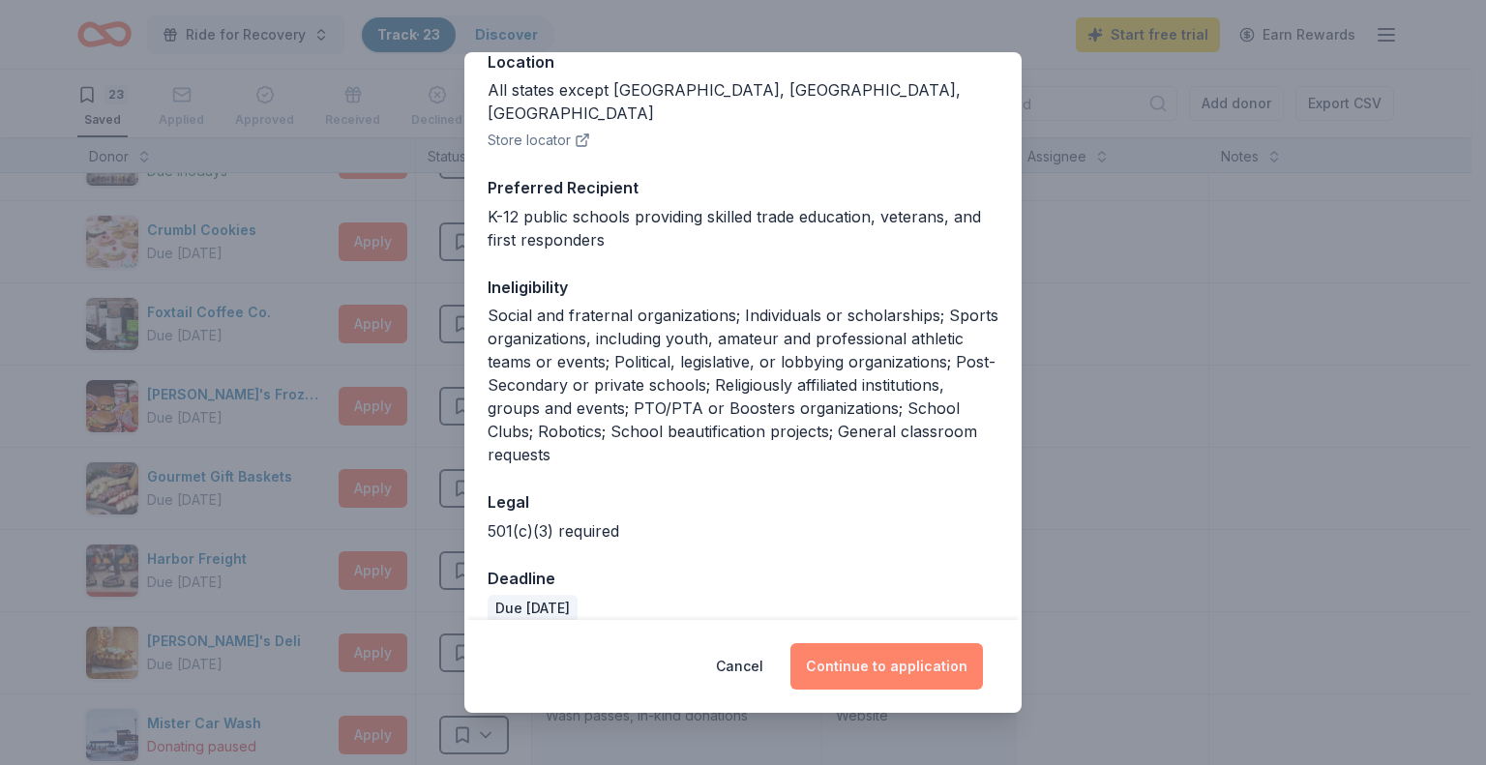
click at [878, 655] on button "Continue to application" at bounding box center [886, 666] width 193 height 46
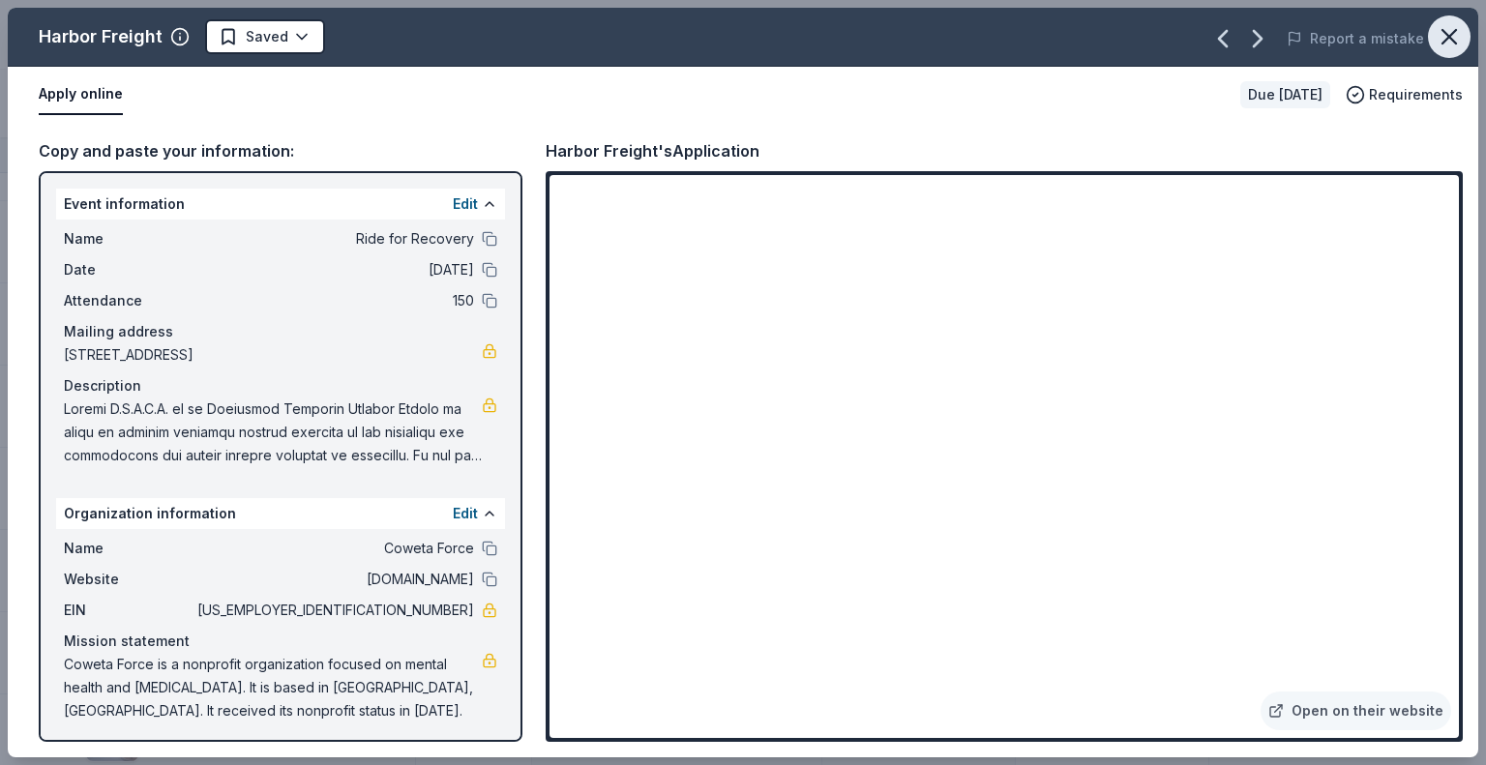
click at [1458, 34] on icon "button" at bounding box center [1449, 36] width 27 height 27
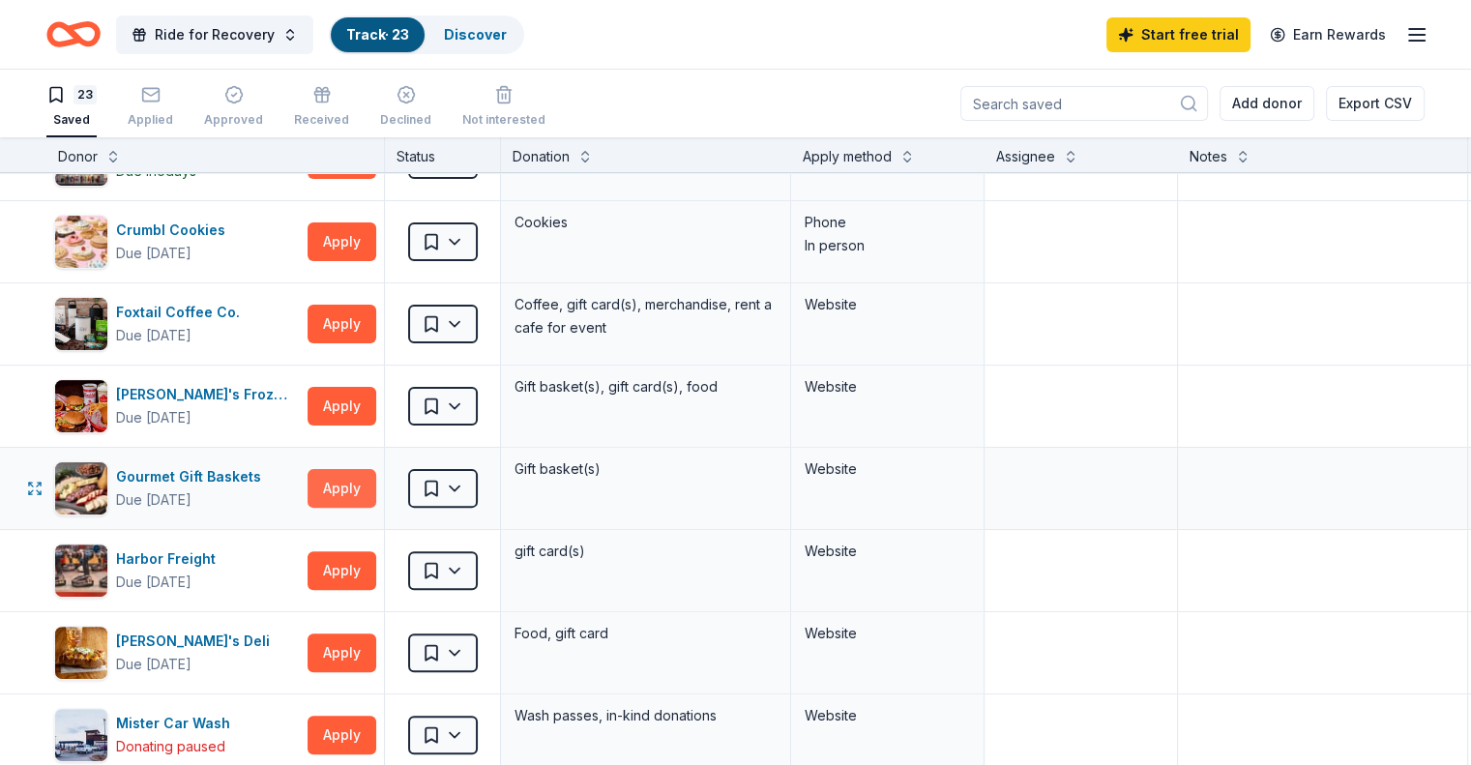
click at [376, 483] on button "Apply" at bounding box center [342, 488] width 69 height 39
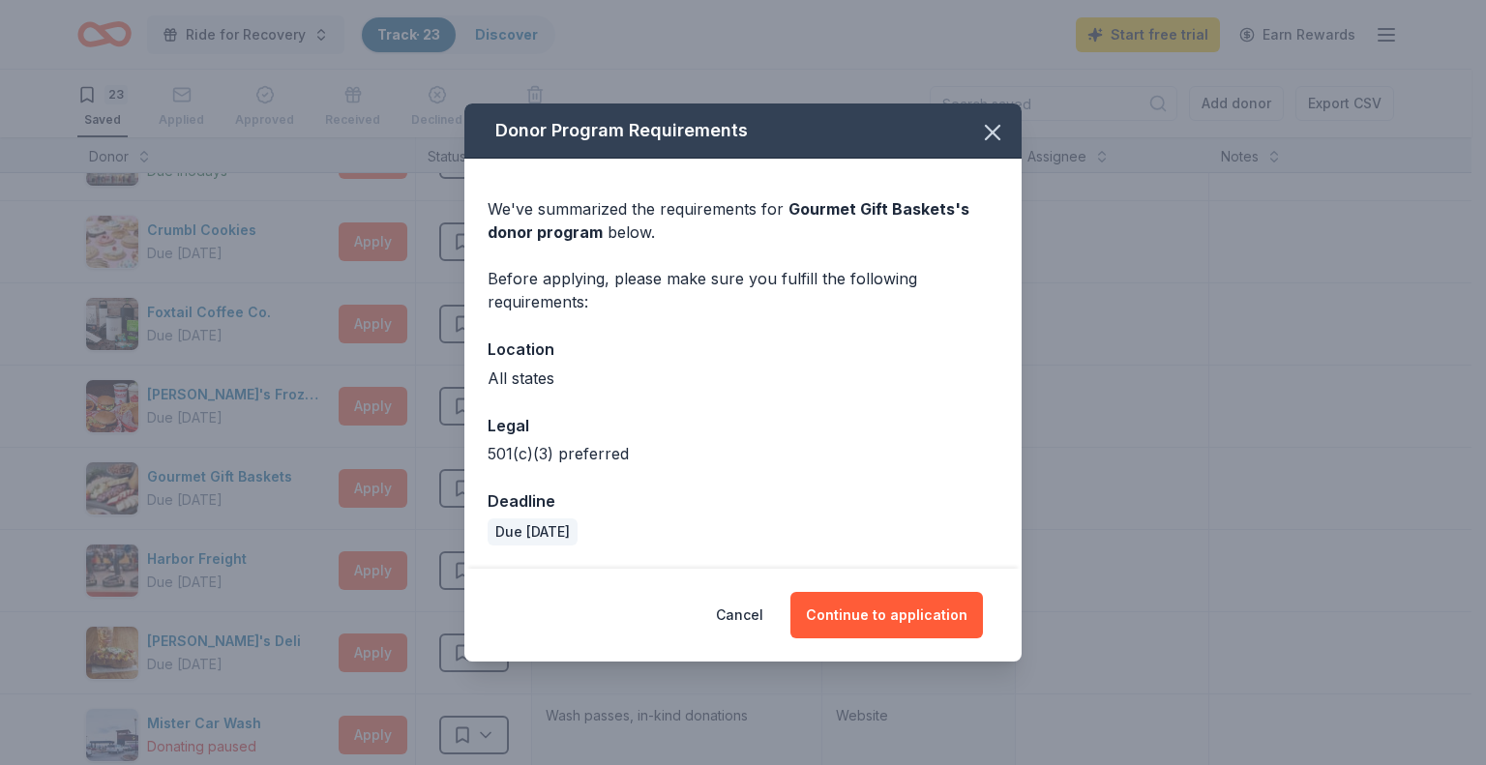
click at [913, 638] on div "Cancel Continue to application" at bounding box center [742, 615] width 557 height 93
click at [913, 620] on button "Continue to application" at bounding box center [886, 615] width 193 height 46
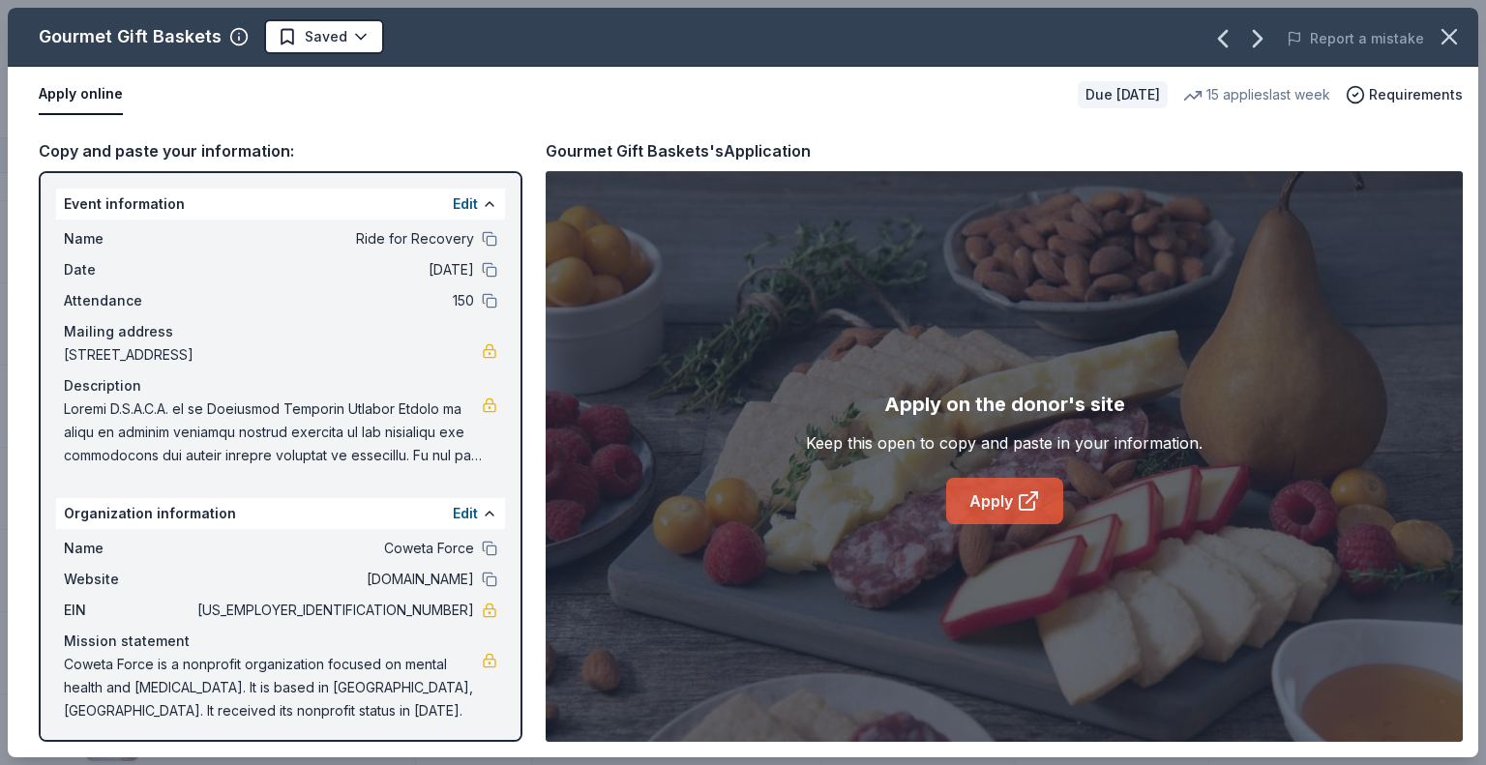
click at [997, 502] on link "Apply" at bounding box center [1004, 501] width 117 height 46
drag, startPoint x: 376, startPoint y: 609, endPoint x: 449, endPoint y: 603, distance: 72.9
click at [449, 603] on span "[US_EMPLOYER_IDENTIFICATION_NUMBER]" at bounding box center [333, 610] width 281 height 23
